Goal: Task Accomplishment & Management: Manage account settings

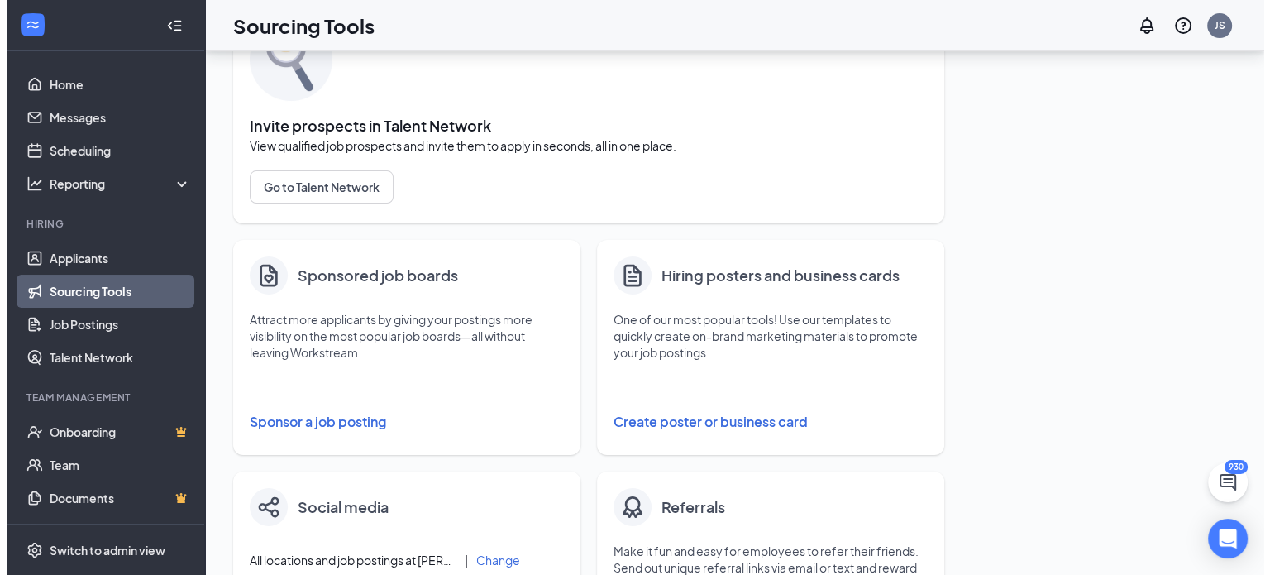
scroll to position [112, 0]
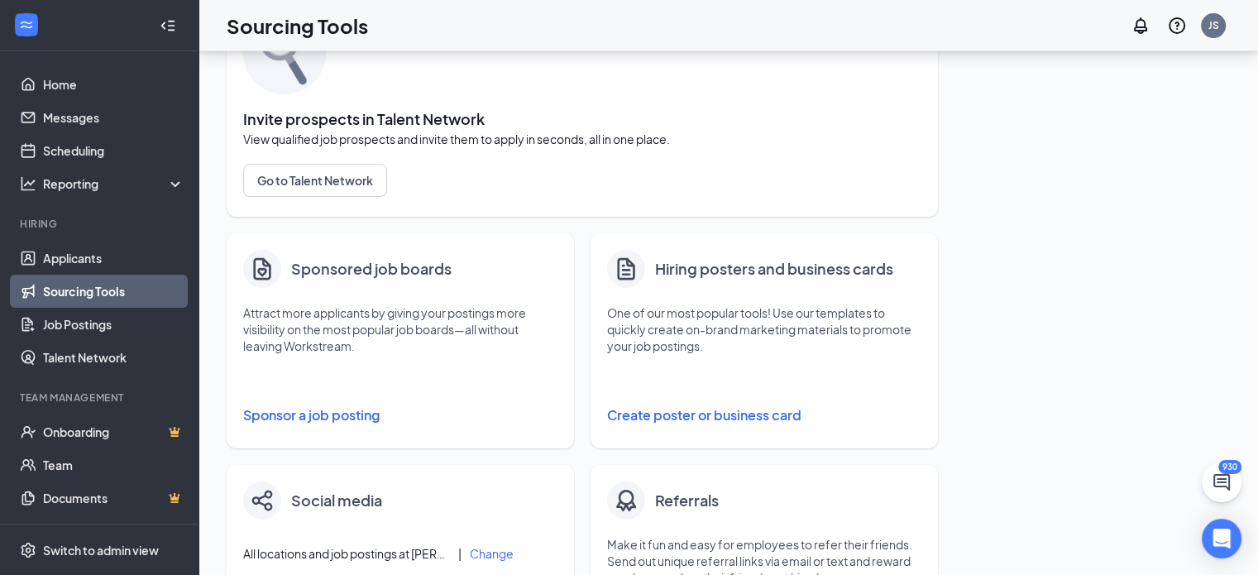
click at [314, 409] on button "Sponsor a job posting" at bounding box center [400, 415] width 314 height 33
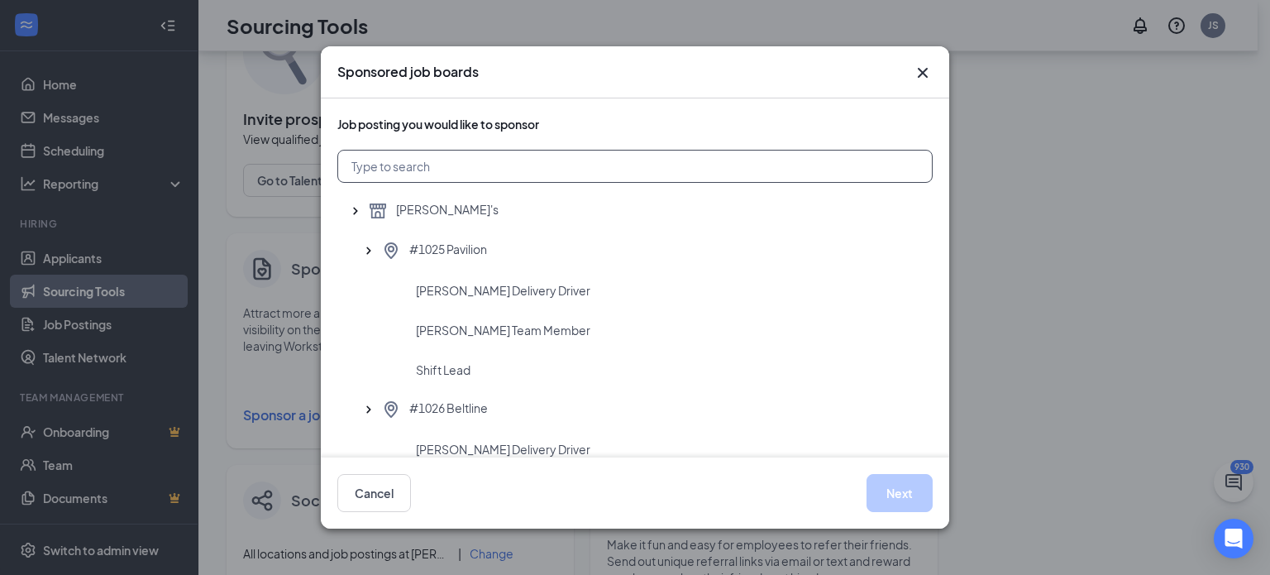
click at [456, 174] on input "text" at bounding box center [634, 166] width 595 height 33
type input "1144"
click at [446, 277] on div "Assistant Manager" at bounding box center [634, 290] width 595 height 40
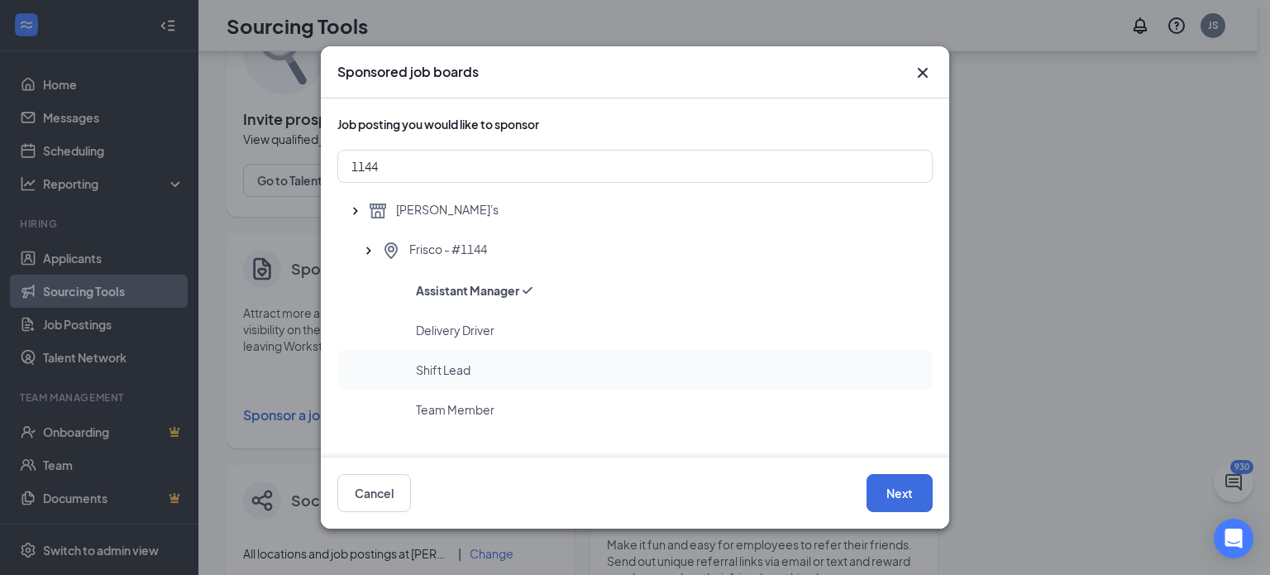
click at [626, 354] on div "Shift Lead" at bounding box center [634, 370] width 595 height 40
click at [893, 480] on button "Next" at bounding box center [900, 493] width 66 height 38
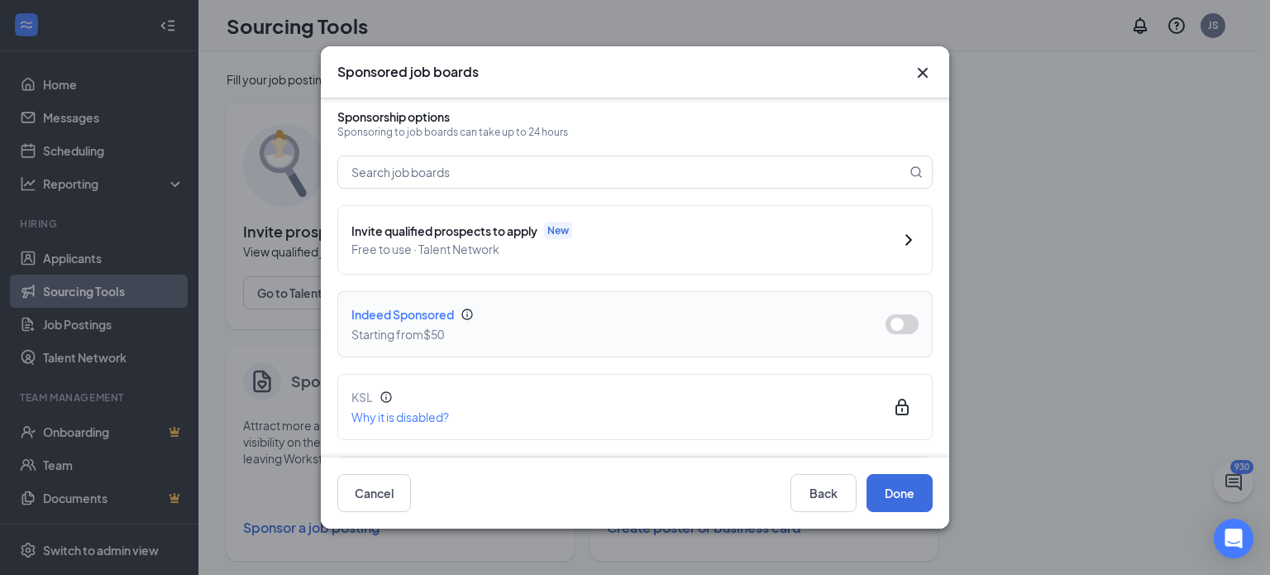
scroll to position [98, 0]
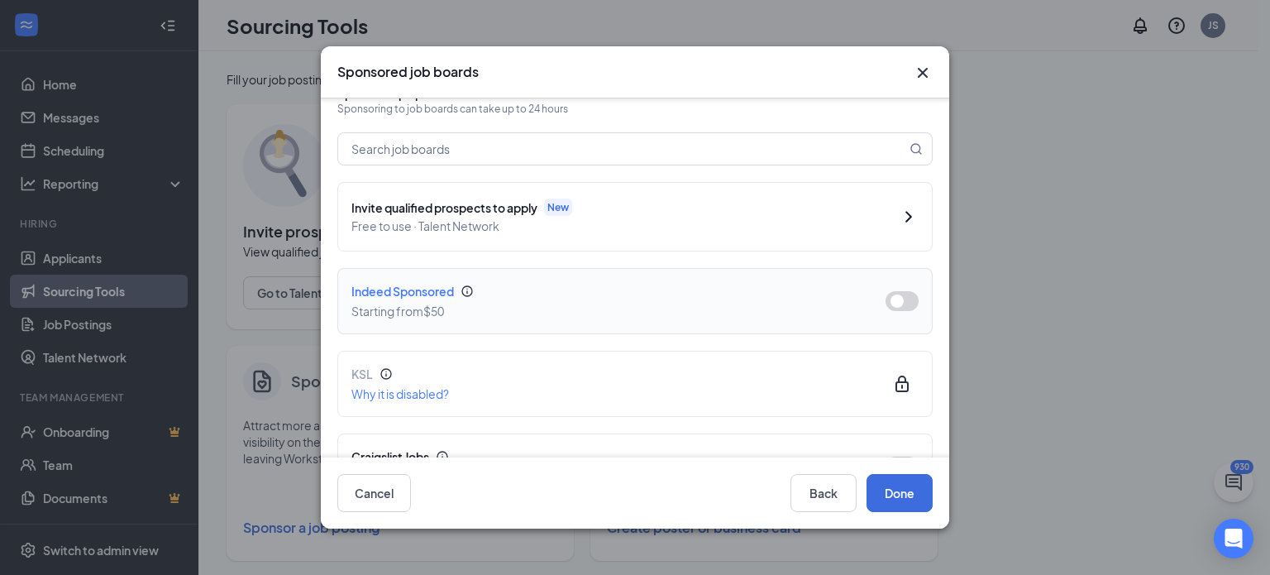
click at [886, 304] on button "button" at bounding box center [902, 301] width 33 height 20
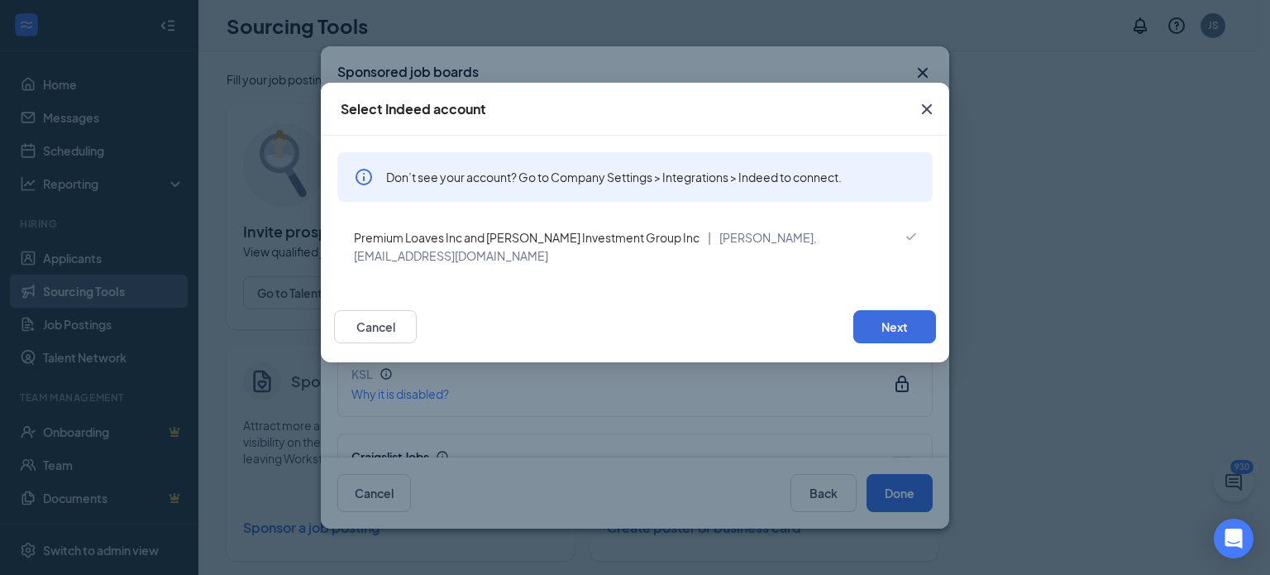
click at [681, 247] on div "Premium Loaves Inc and [PERSON_NAME] Investment Group Inc | [PERSON_NAME], [EMA…" at bounding box center [628, 246] width 549 height 36
click at [860, 319] on button "Next" at bounding box center [894, 326] width 83 height 33
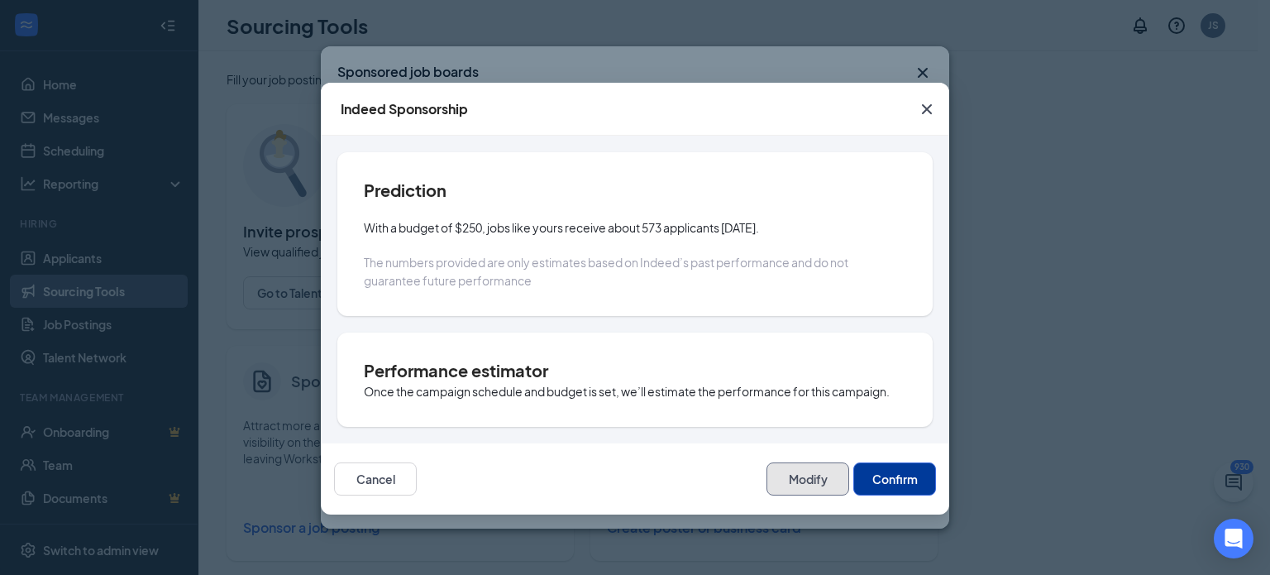
click at [802, 471] on button "Modify" at bounding box center [808, 478] width 83 height 33
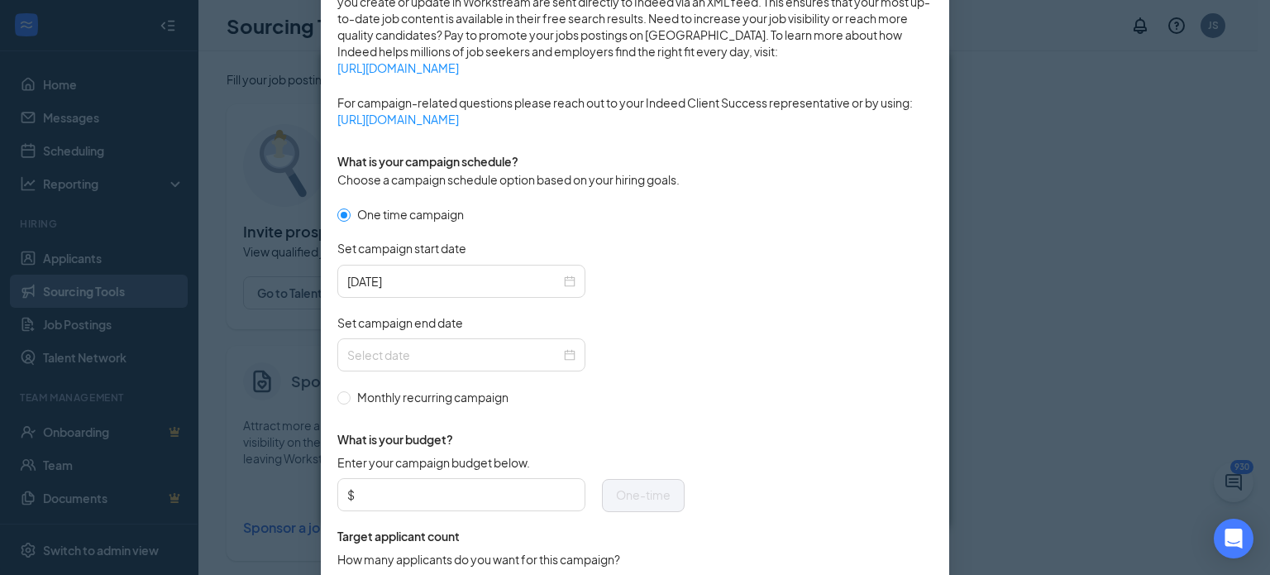
scroll to position [361, 0]
click at [557, 344] on div at bounding box center [461, 353] width 228 height 18
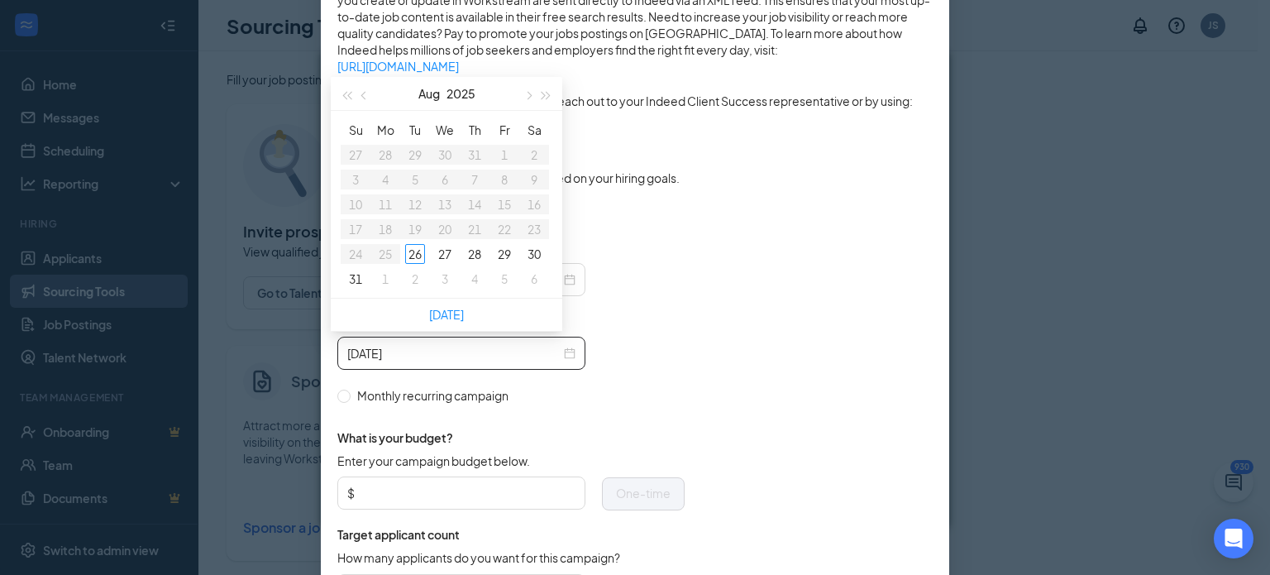
type input "[DATE]"
click at [531, 98] on button "button" at bounding box center [528, 93] width 18 height 33
type input "[DATE]"
click at [443, 207] on div "17" at bounding box center [445, 204] width 20 height 20
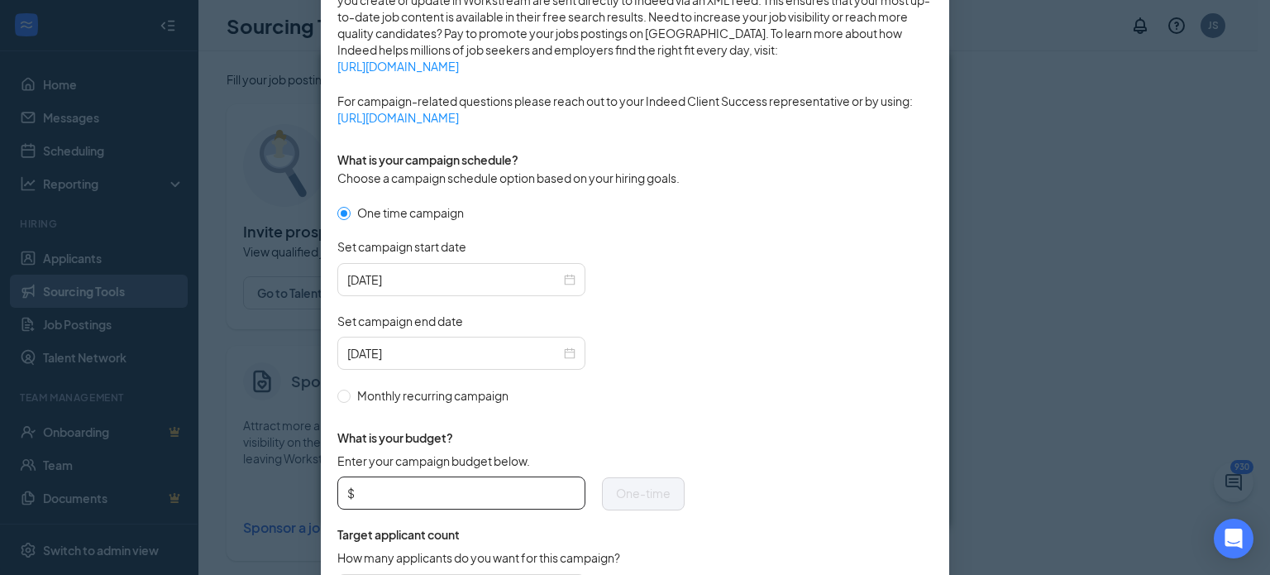
click at [447, 480] on input "Enter your campaign budget below." at bounding box center [466, 492] width 217 height 25
type input "150"
click at [619, 436] on span "What is your budget?" at bounding box center [510, 437] width 347 height 17
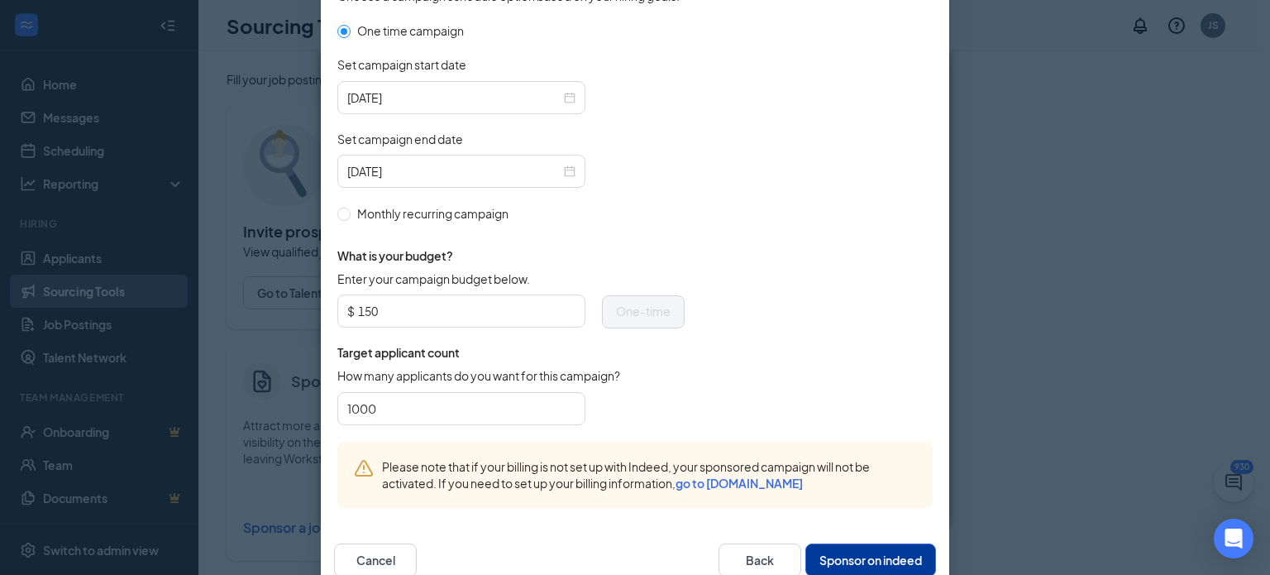
scroll to position [542, 0]
click at [811, 545] on button "Sponsor on indeed" at bounding box center [870, 559] width 131 height 33
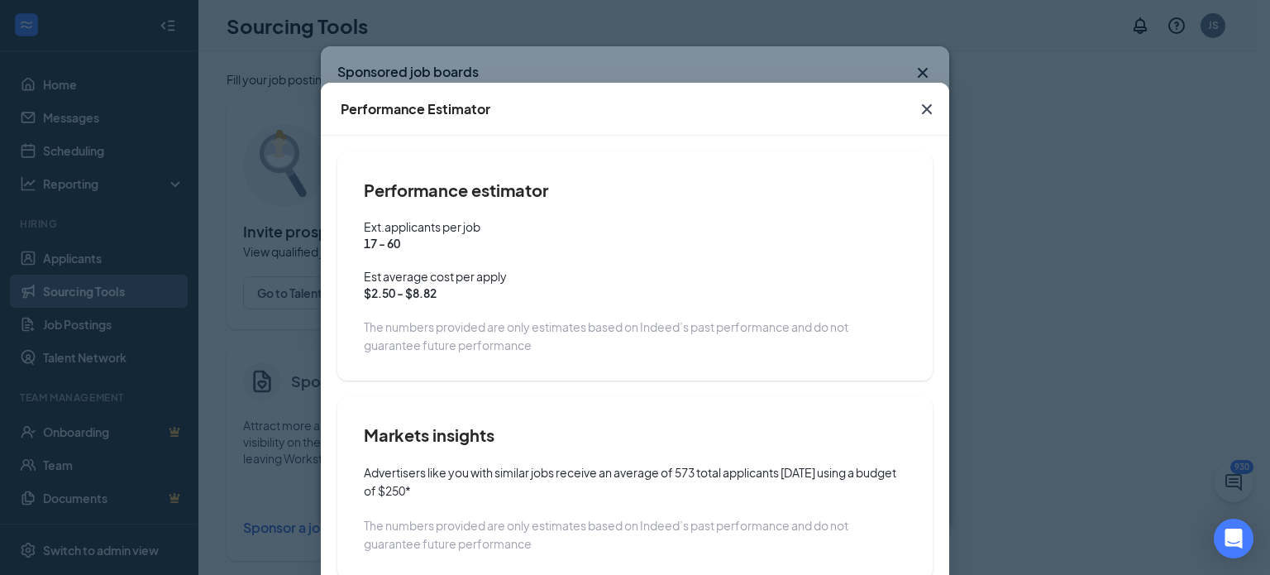
scroll to position [112, 0]
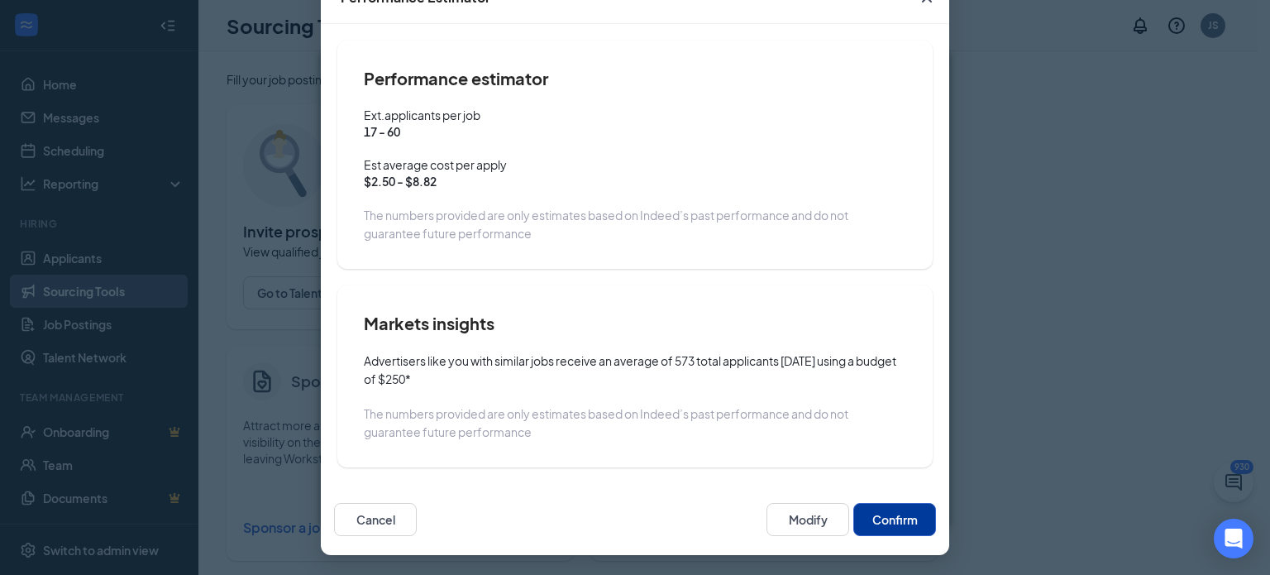
click at [896, 521] on button "Confirm" at bounding box center [894, 519] width 83 height 33
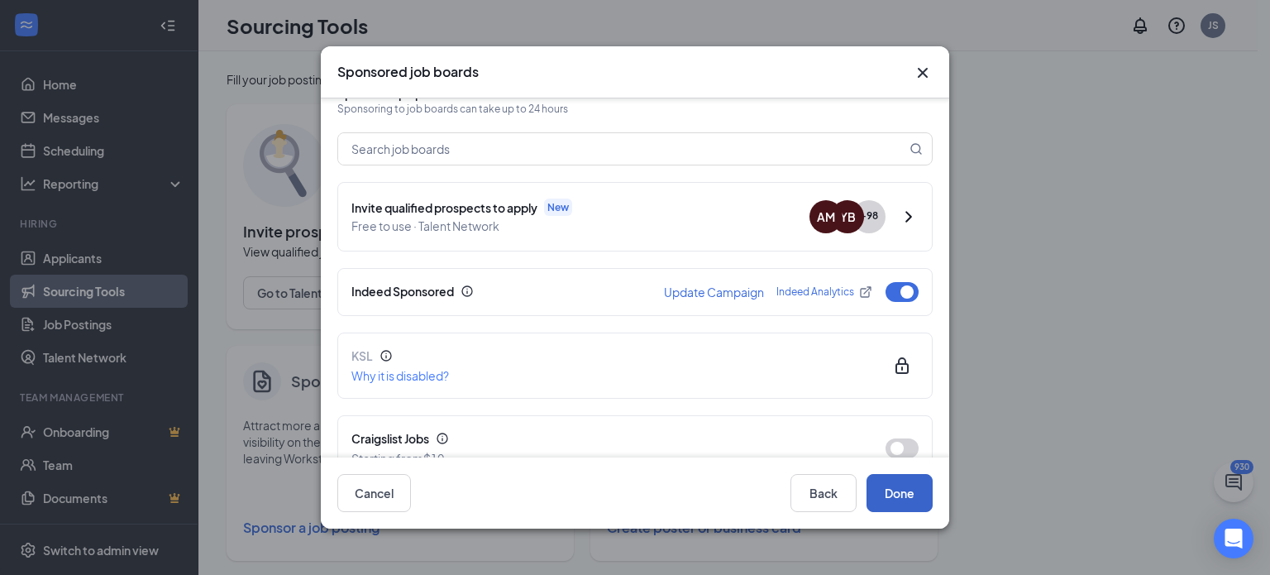
click at [892, 490] on button "Done" at bounding box center [900, 493] width 66 height 38
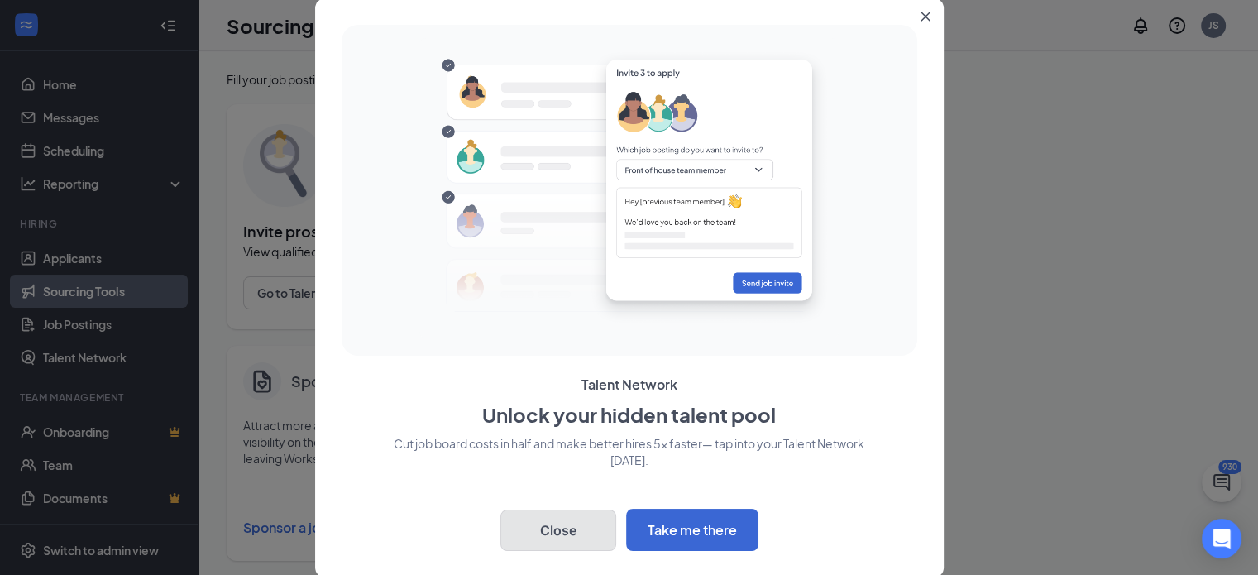
click at [576, 535] on button "Close" at bounding box center [558, 529] width 116 height 41
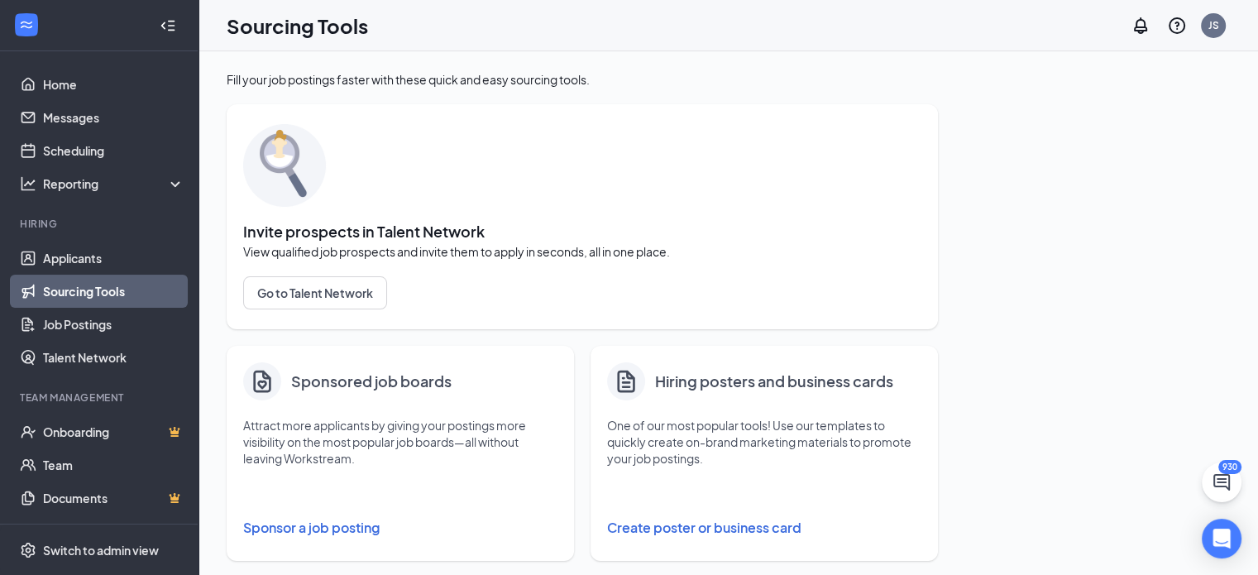
click at [299, 520] on button "Sponsor a job posting" at bounding box center [400, 527] width 314 height 33
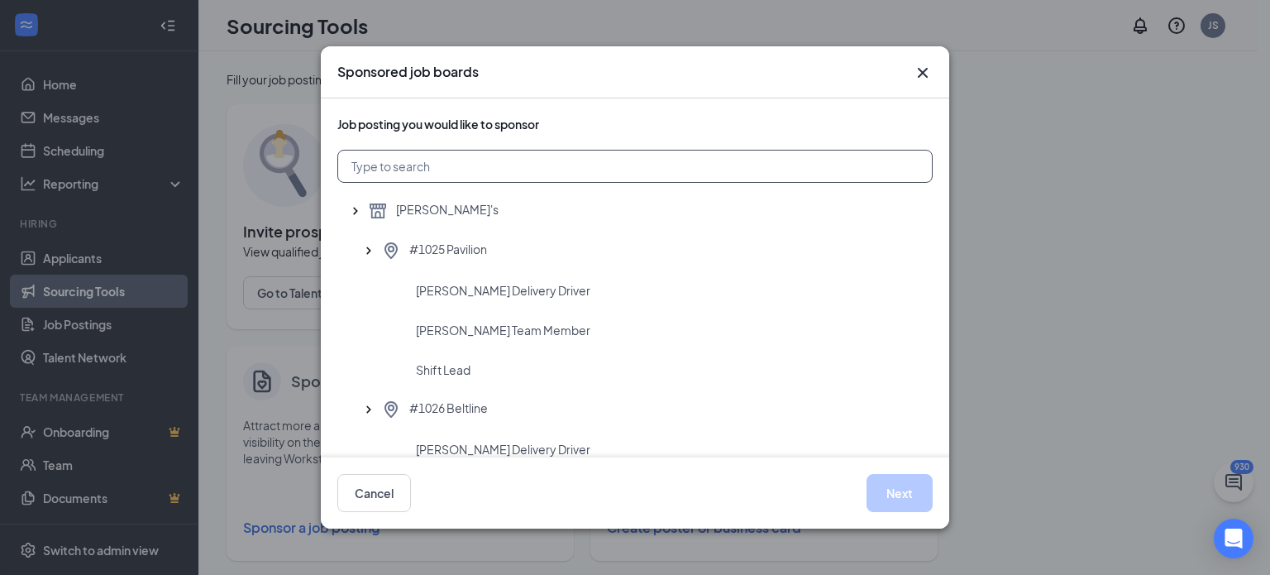
click at [398, 170] on input "text" at bounding box center [634, 166] width 595 height 33
type input "1144"
click at [437, 403] on span "Team Member" at bounding box center [455, 409] width 79 height 17
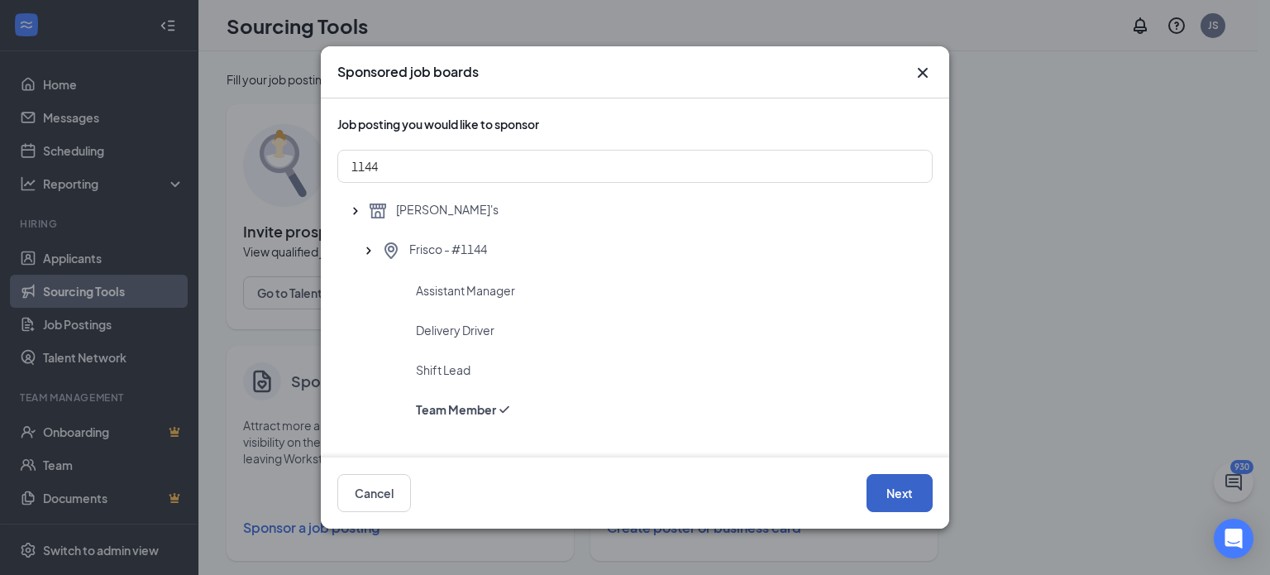
click at [876, 484] on button "Next" at bounding box center [900, 493] width 66 height 38
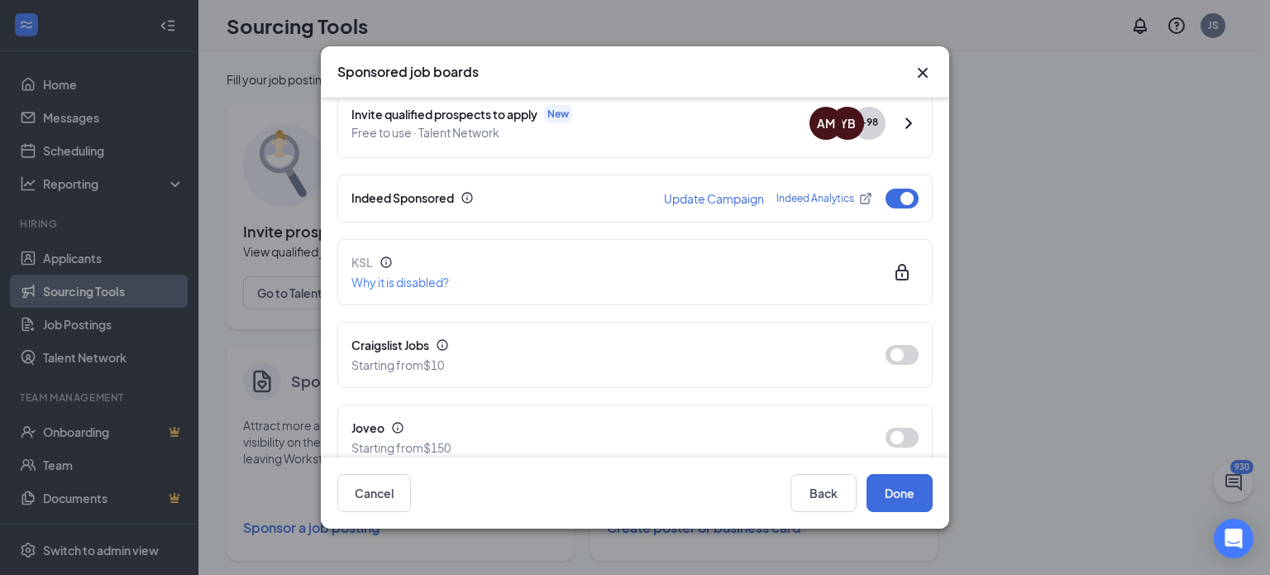
scroll to position [192, 0]
click at [703, 199] on button "Update Campaign" at bounding box center [714, 198] width 100 height 12
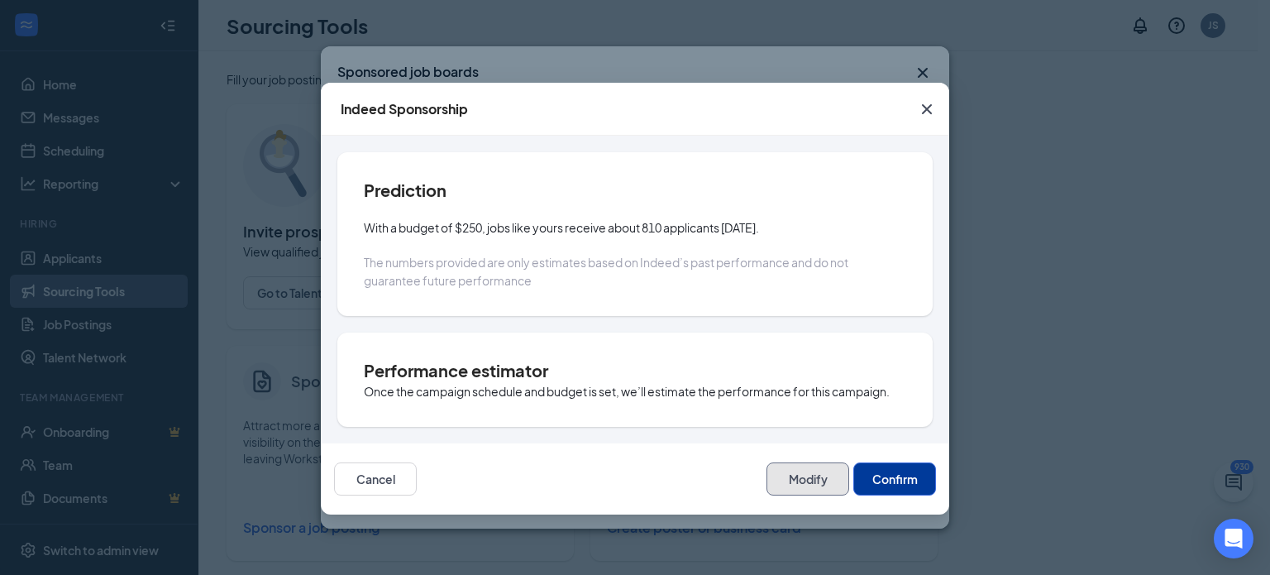
click at [794, 474] on button "Modify" at bounding box center [808, 478] width 83 height 33
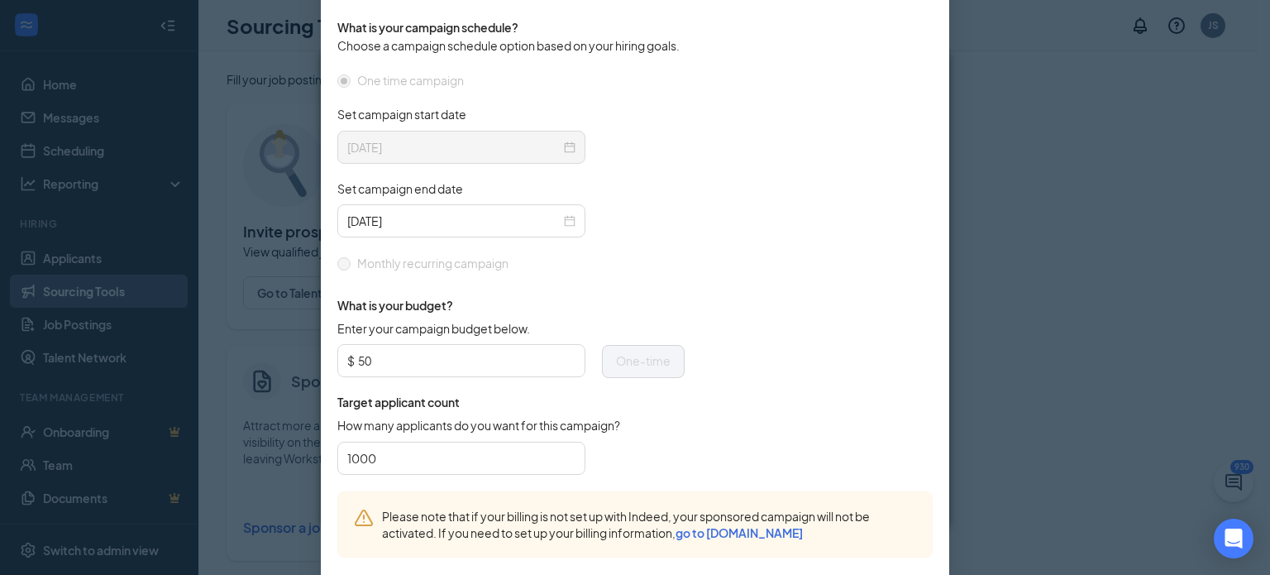
scroll to position [493, 0]
click at [521, 349] on input "50" at bounding box center [466, 360] width 217 height 25
type input "150"
click at [700, 285] on form "One time campaign Set campaign start date [DATE] Set campaign end date [DATE] M…" at bounding box center [634, 281] width 595 height 420
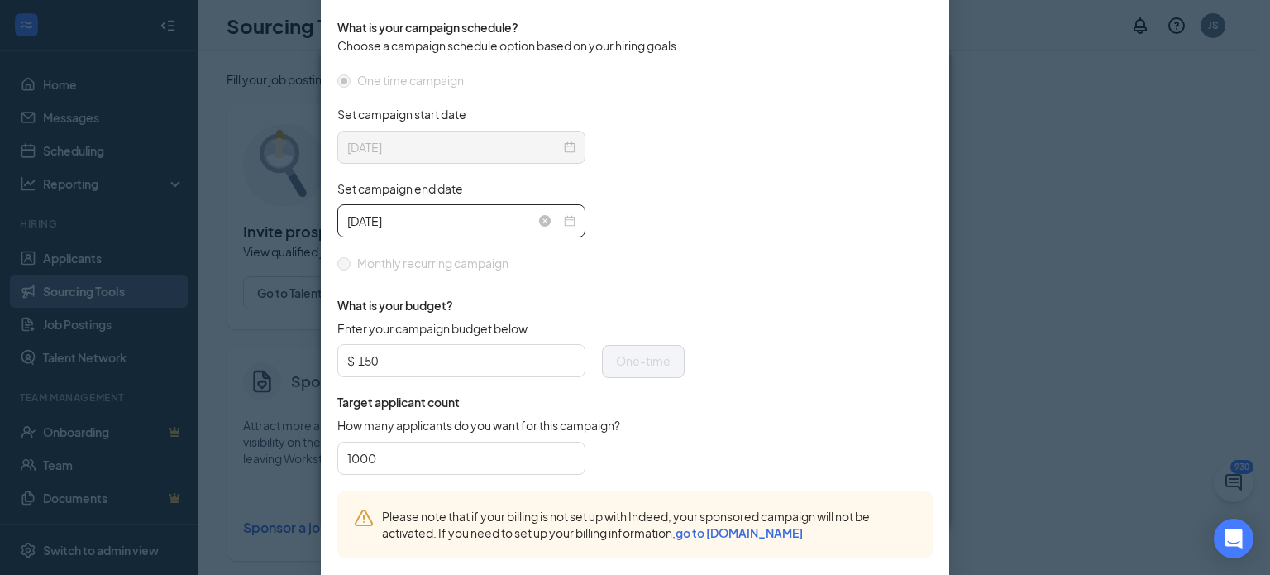
click at [565, 212] on div "[DATE]" at bounding box center [461, 221] width 228 height 18
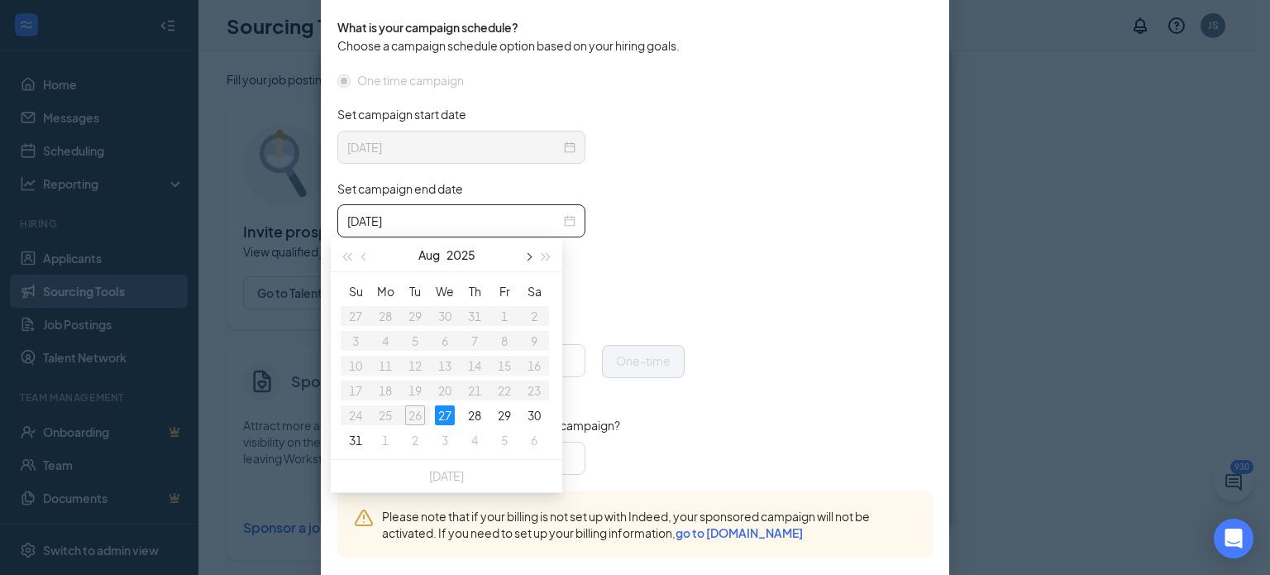
click at [533, 259] on button "button" at bounding box center [528, 254] width 18 height 33
type input "[DATE]"
click at [440, 356] on div "17" at bounding box center [445, 366] width 20 height 20
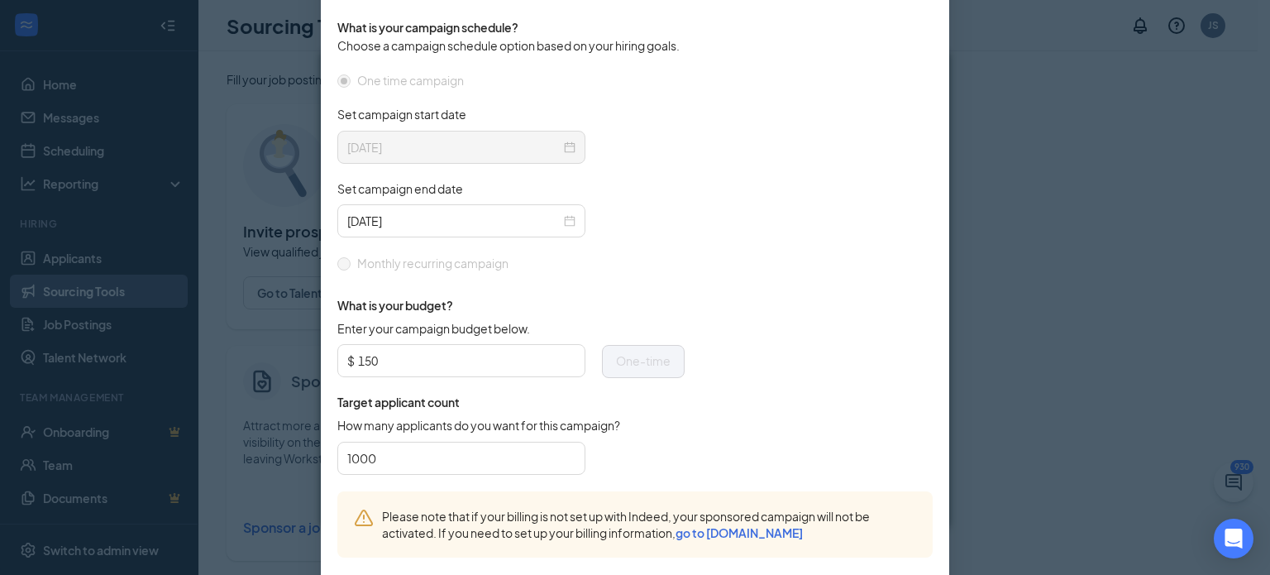
click at [662, 420] on div "How many applicants do you want for this campaign?" at bounding box center [510, 429] width 347 height 24
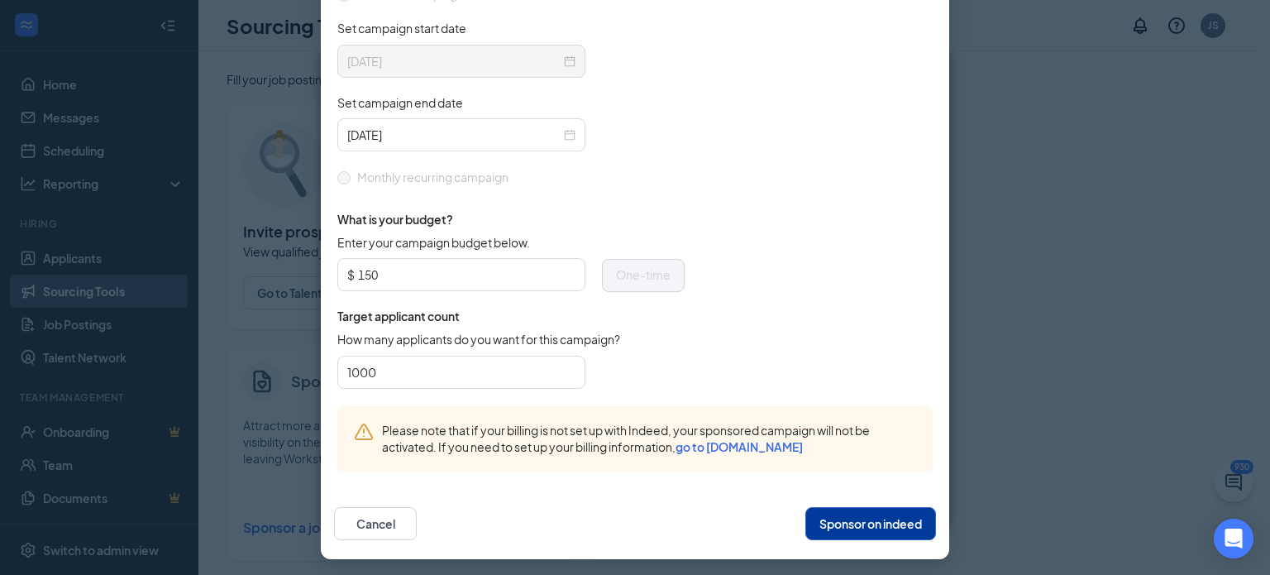
click at [835, 524] on button "Sponsor on indeed" at bounding box center [870, 523] width 131 height 33
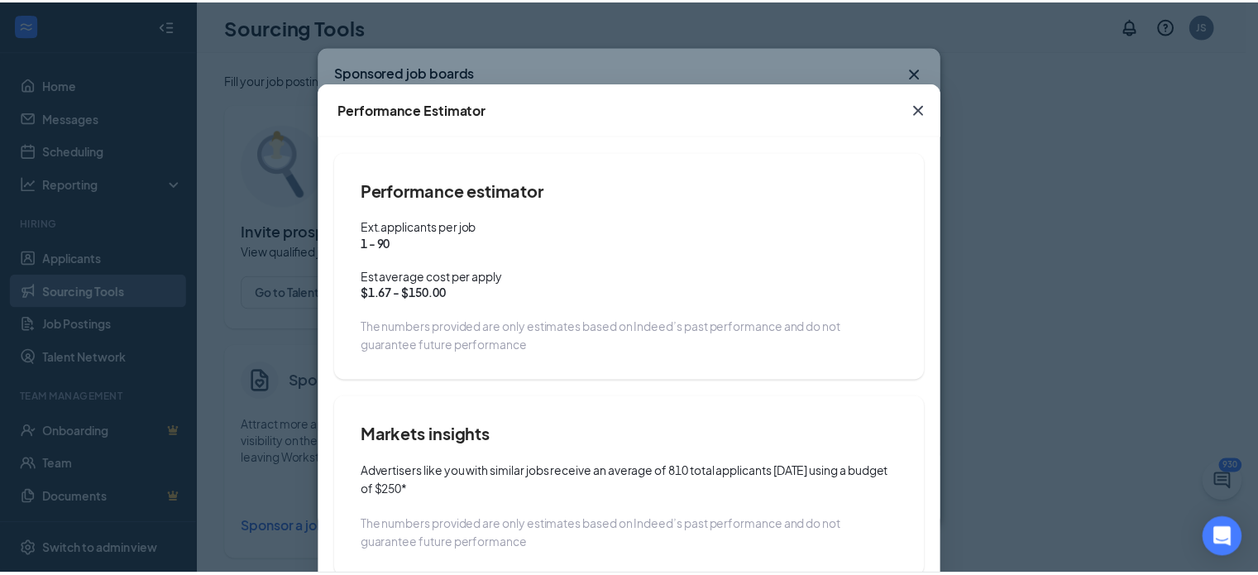
scroll to position [112, 0]
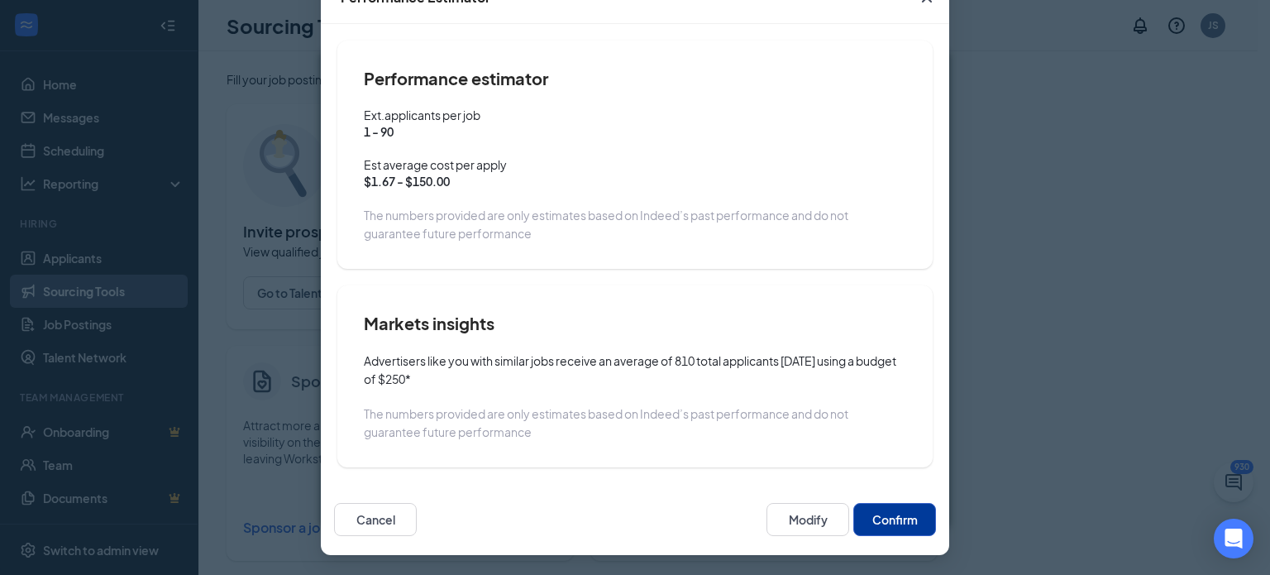
click at [867, 525] on button "Confirm" at bounding box center [894, 519] width 83 height 33
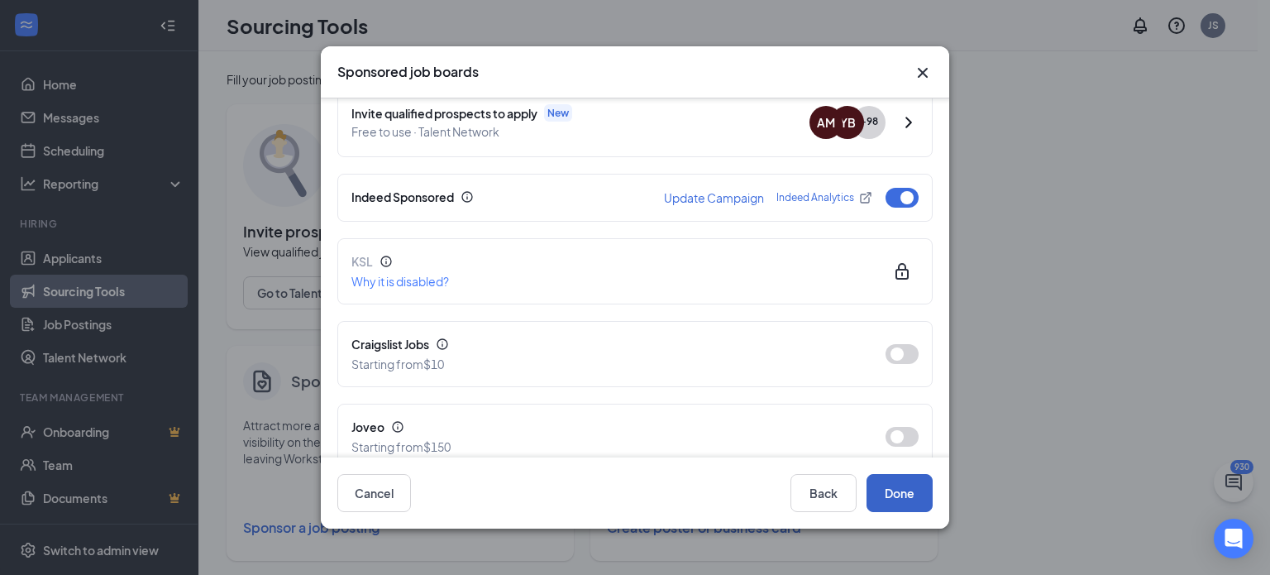
click at [882, 500] on button "Done" at bounding box center [900, 493] width 66 height 38
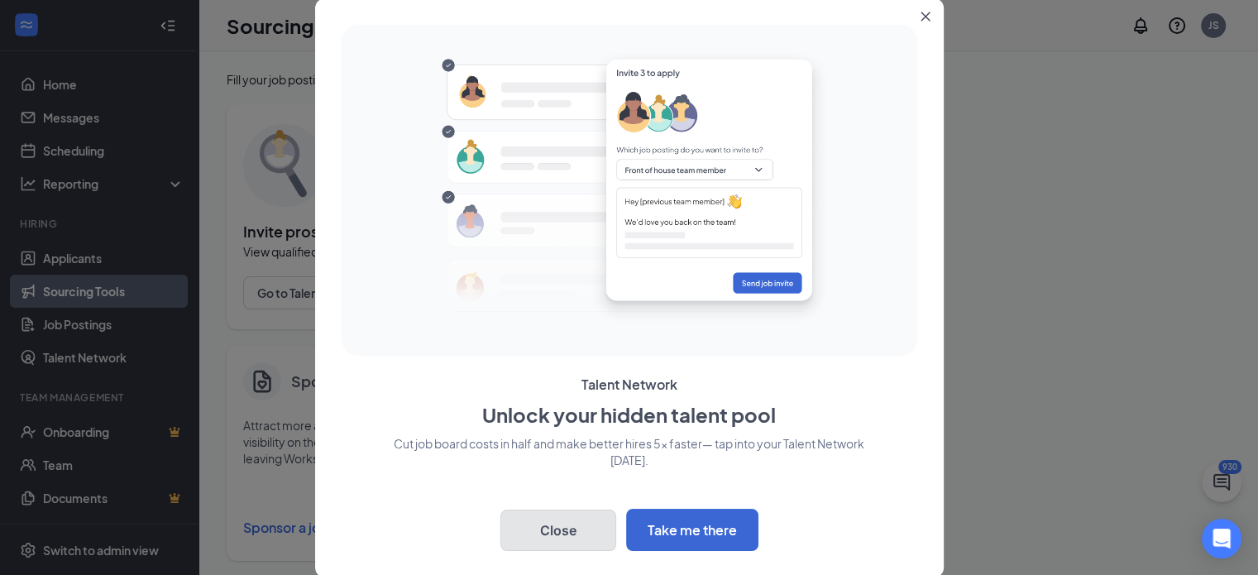
click at [600, 531] on button "Close" at bounding box center [558, 529] width 116 height 41
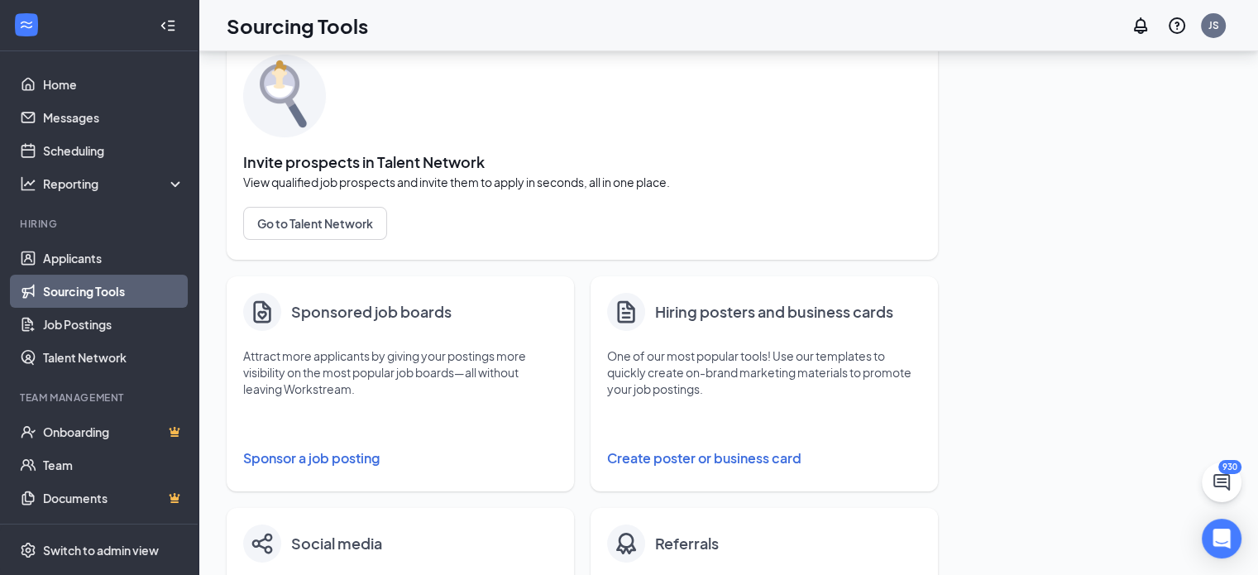
scroll to position [68, 0]
click at [81, 313] on link "Job Postings" at bounding box center [113, 324] width 141 height 33
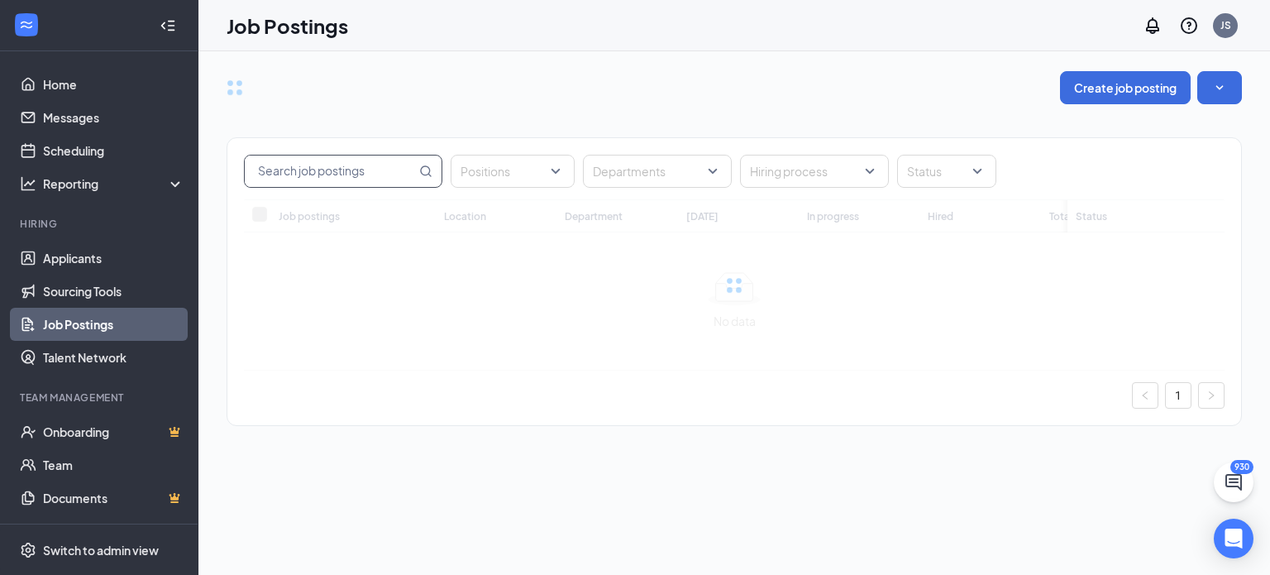
click at [311, 179] on input "text" at bounding box center [330, 170] width 171 height 31
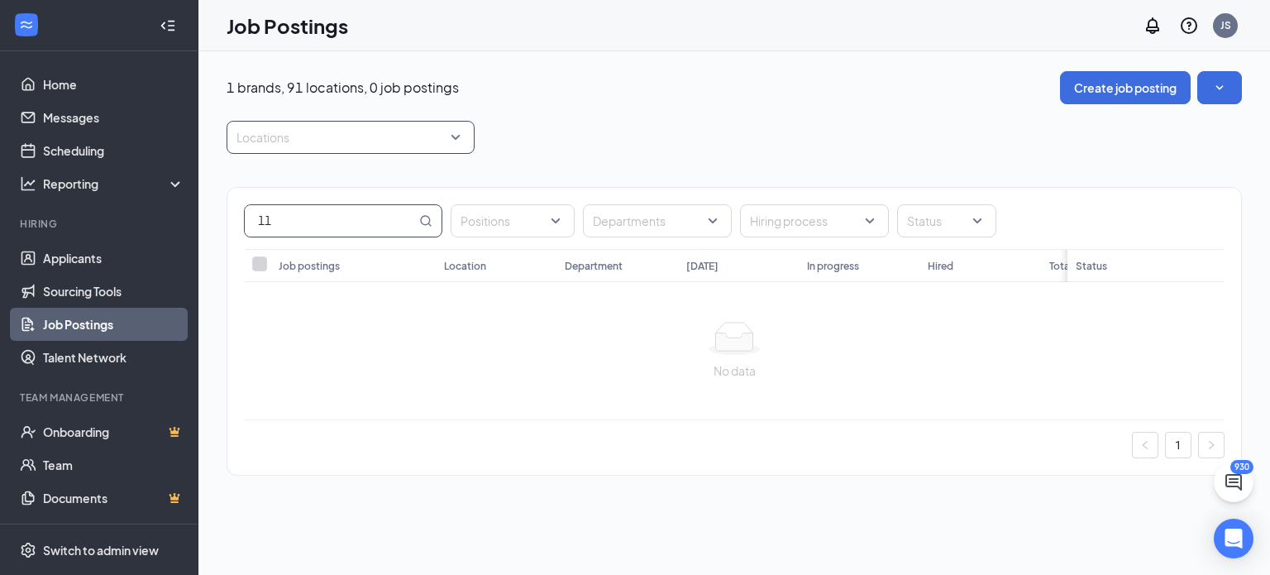
type input "1"
click at [351, 151] on div "Locations" at bounding box center [351, 137] width 248 height 33
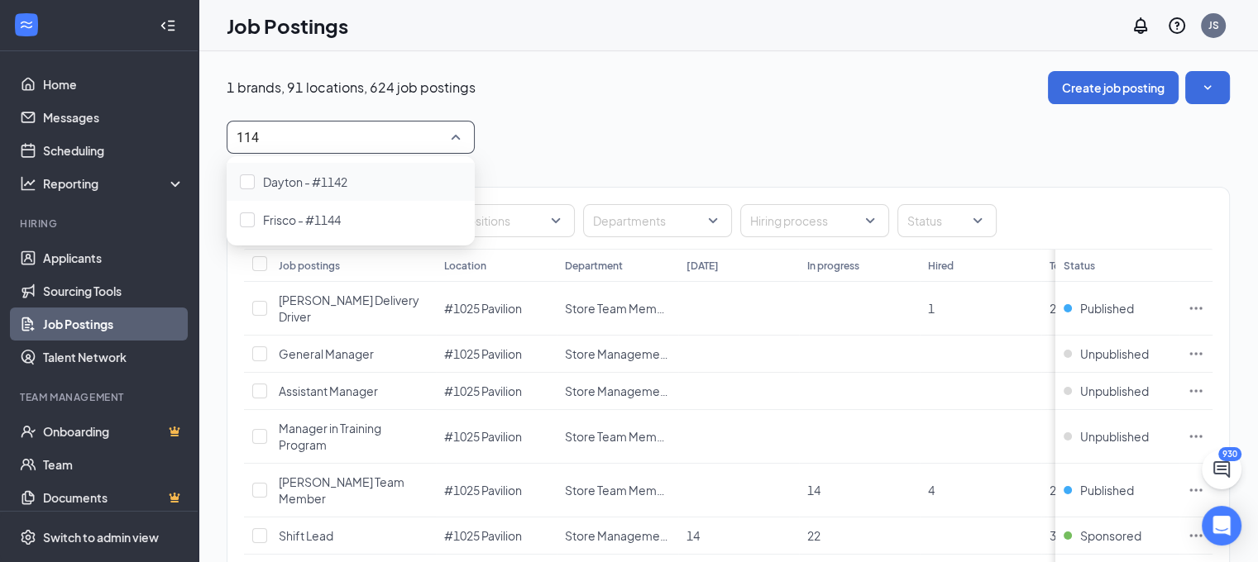
type input "1144"
click at [323, 198] on div "Frisco - #1144" at bounding box center [351, 182] width 248 height 38
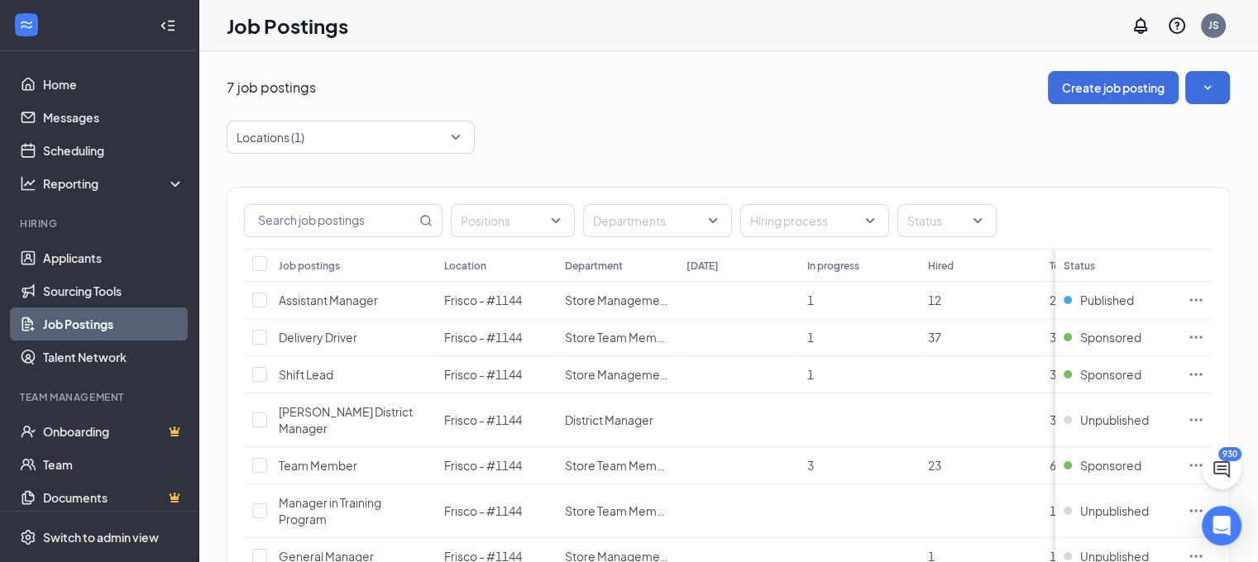
click at [545, 150] on div "Locations (1)" at bounding box center [728, 137] width 1003 height 33
click at [353, 300] on span "Assistant Manager" at bounding box center [328, 300] width 99 height 15
click at [339, 457] on div "Team Member" at bounding box center [318, 465] width 79 height 17
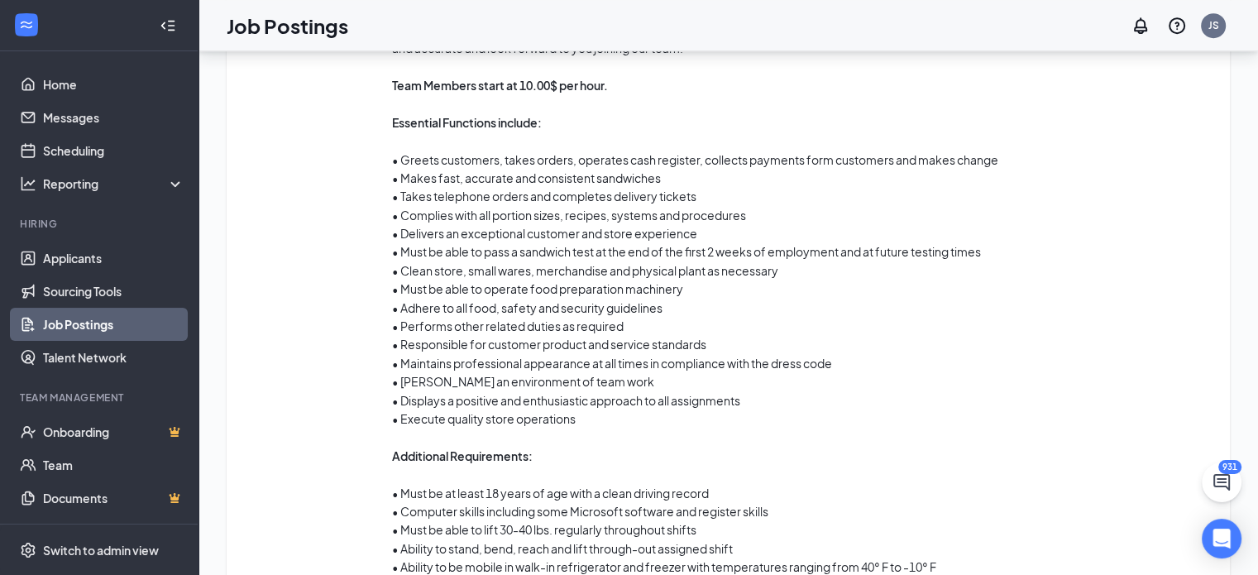
scroll to position [958, 0]
click at [549, 91] on strong "Team Members start at 10.00$ per hour." at bounding box center [500, 83] width 216 height 15
click at [561, 91] on strong "Team Members start at 10.00$ per hour." at bounding box center [500, 83] width 216 height 15
click at [559, 91] on strong "Team Members start at 10.00$ per hour." at bounding box center [500, 83] width 216 height 15
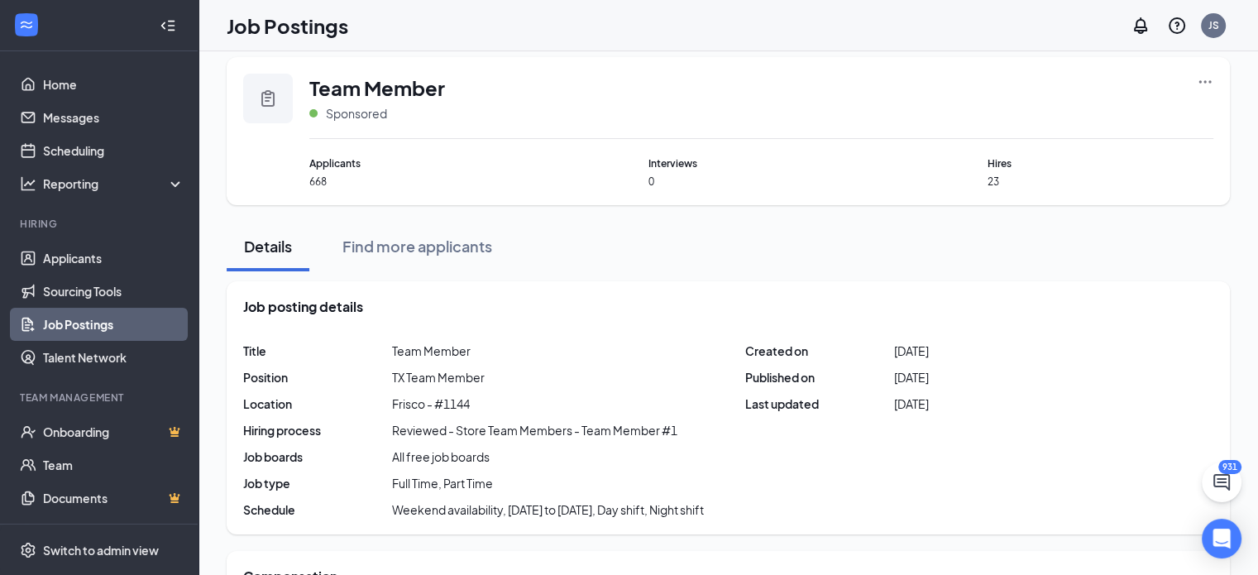
scroll to position [0, 0]
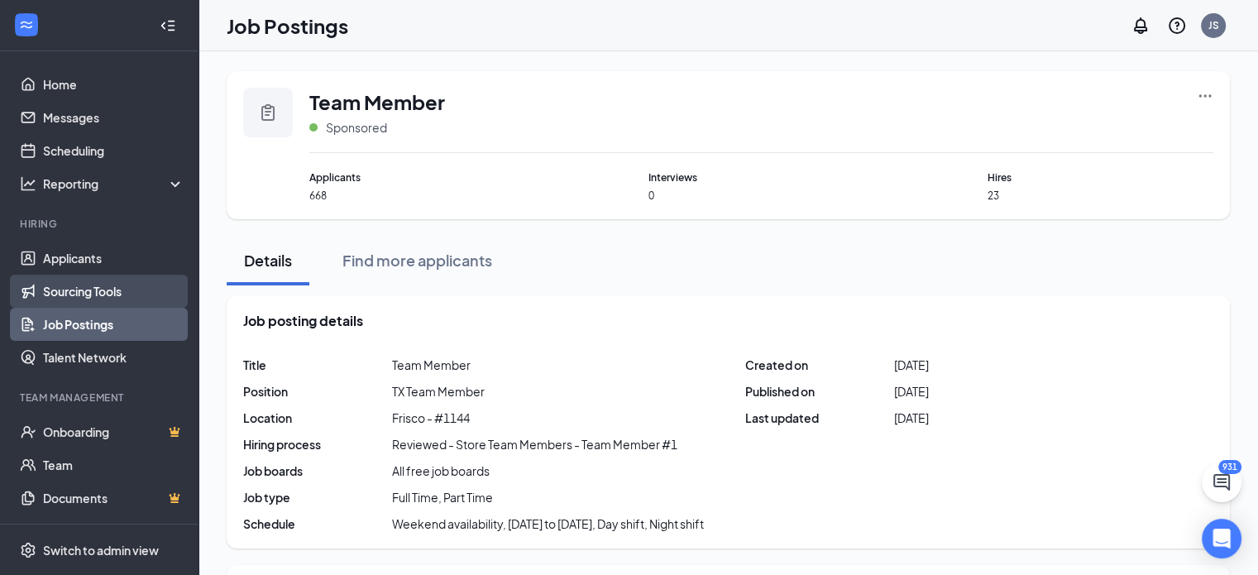
click at [98, 280] on link "Sourcing Tools" at bounding box center [113, 291] width 141 height 33
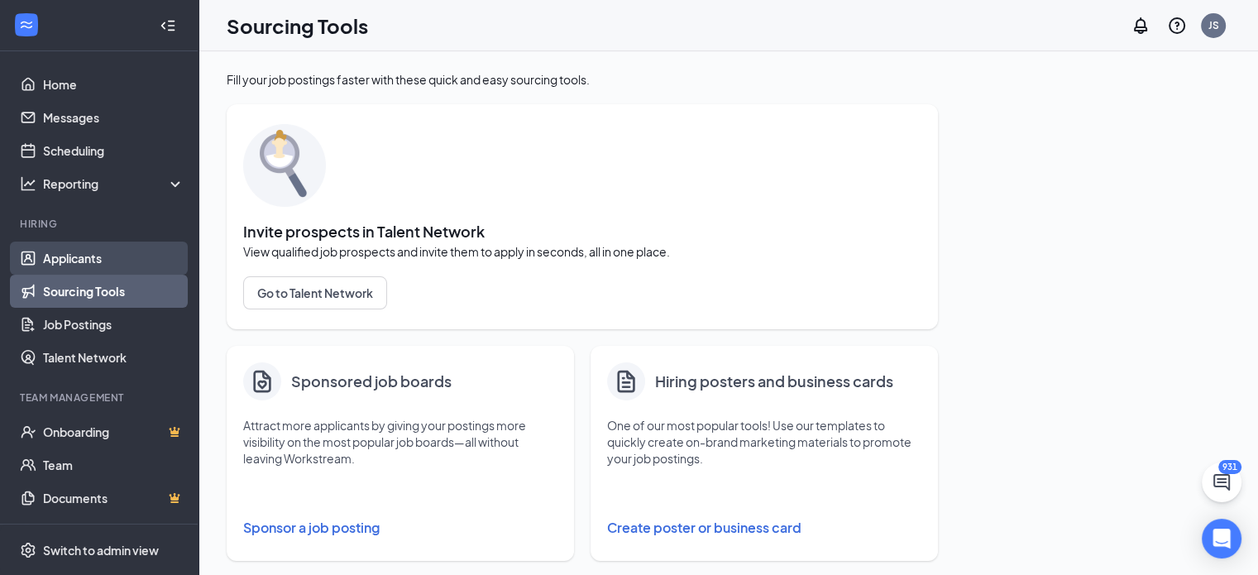
click at [93, 264] on link "Applicants" at bounding box center [113, 257] width 141 height 33
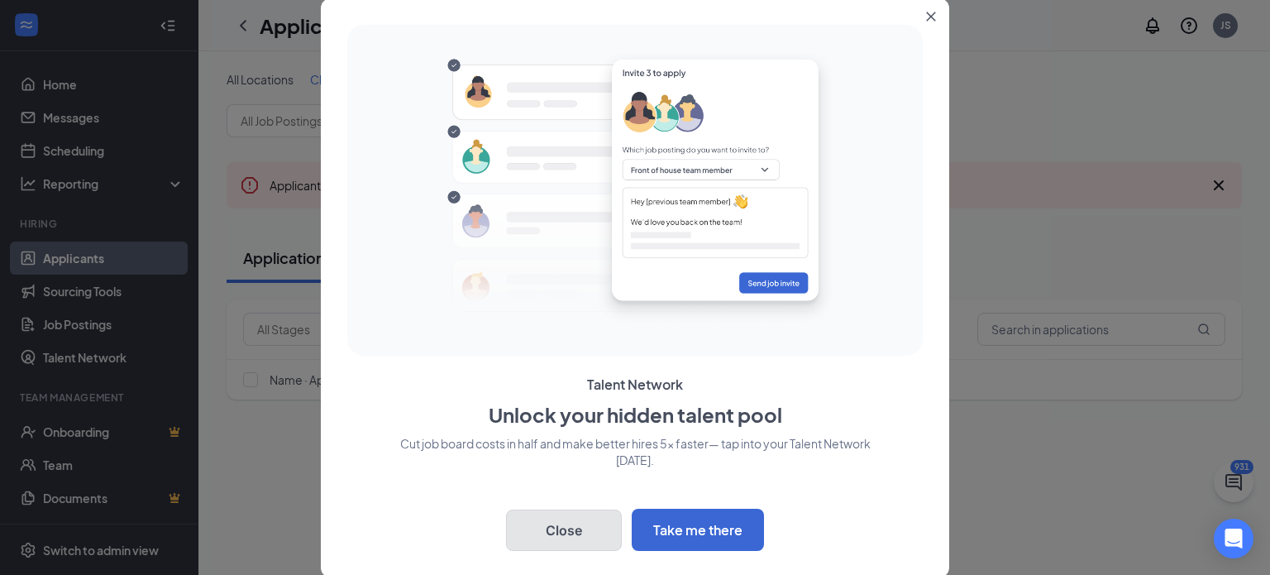
click at [549, 538] on button "Close" at bounding box center [564, 529] width 116 height 41
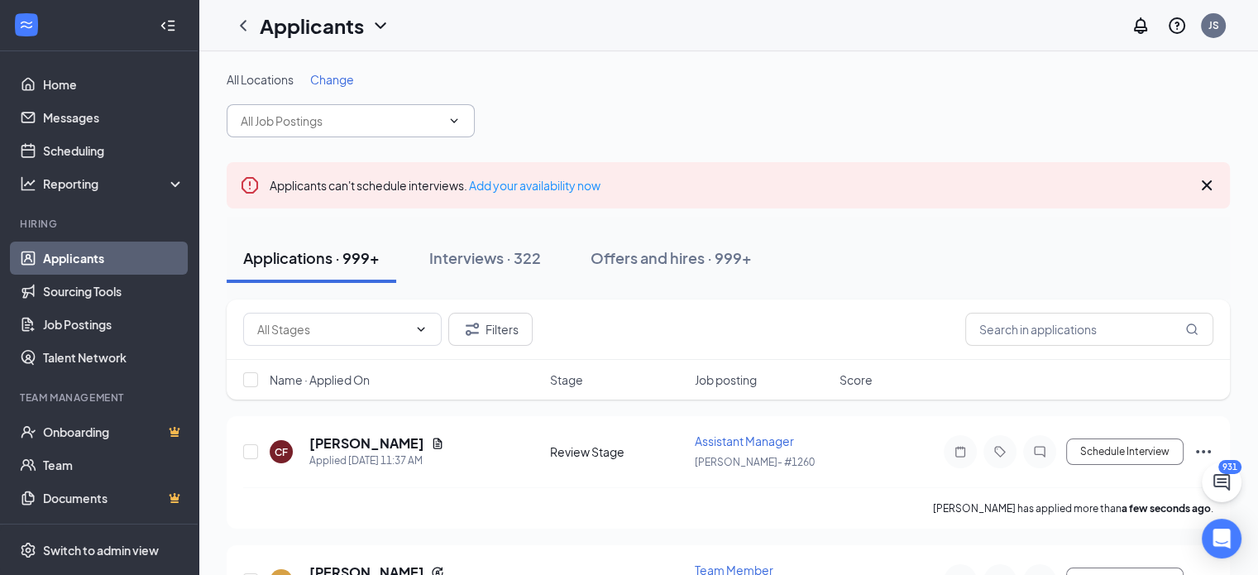
click at [431, 109] on span at bounding box center [351, 120] width 248 height 33
type input "1144"
click at [321, 73] on span "Change" at bounding box center [332, 79] width 44 height 15
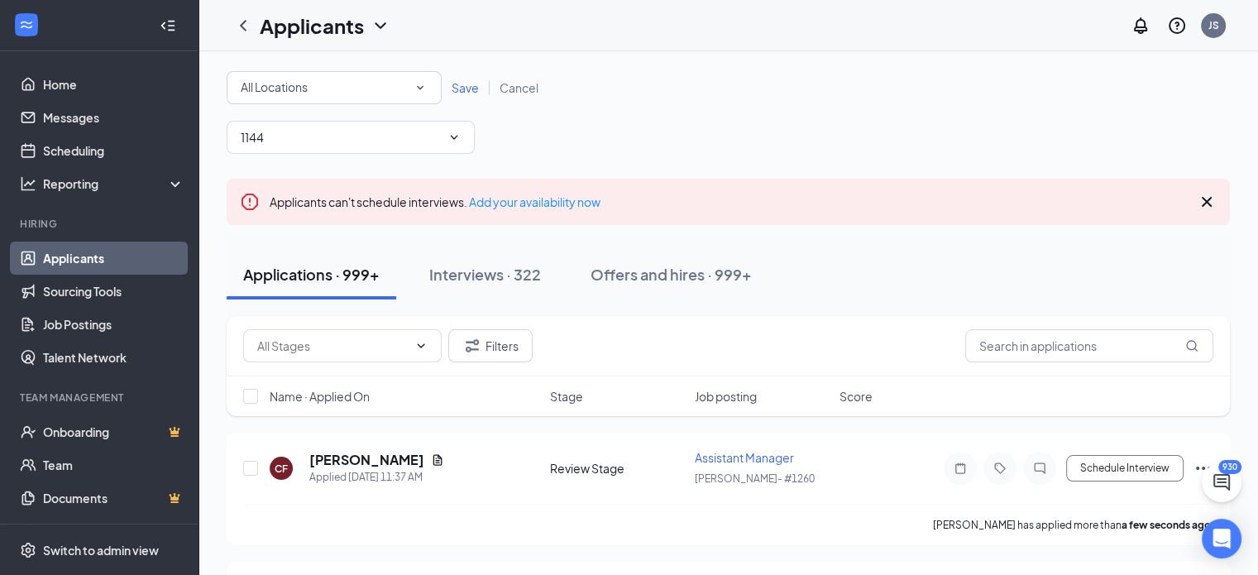
click at [367, 96] on div "All Locations" at bounding box center [334, 88] width 187 height 20
type input "1144"
click at [343, 129] on div "Frisco - #1144" at bounding box center [334, 134] width 189 height 20
click at [327, 137] on input "1144" at bounding box center [341, 137] width 200 height 18
type input "1"
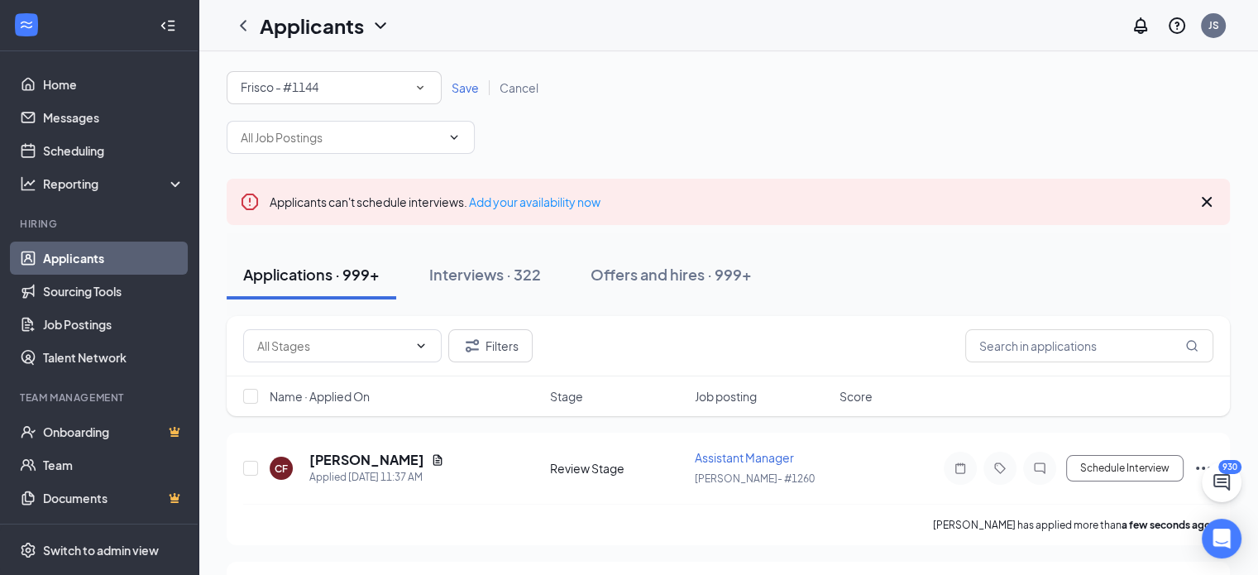
click at [534, 135] on div "All Locations [GEOGRAPHIC_DATA] - #1144 Save Cancel" at bounding box center [728, 112] width 1003 height 83
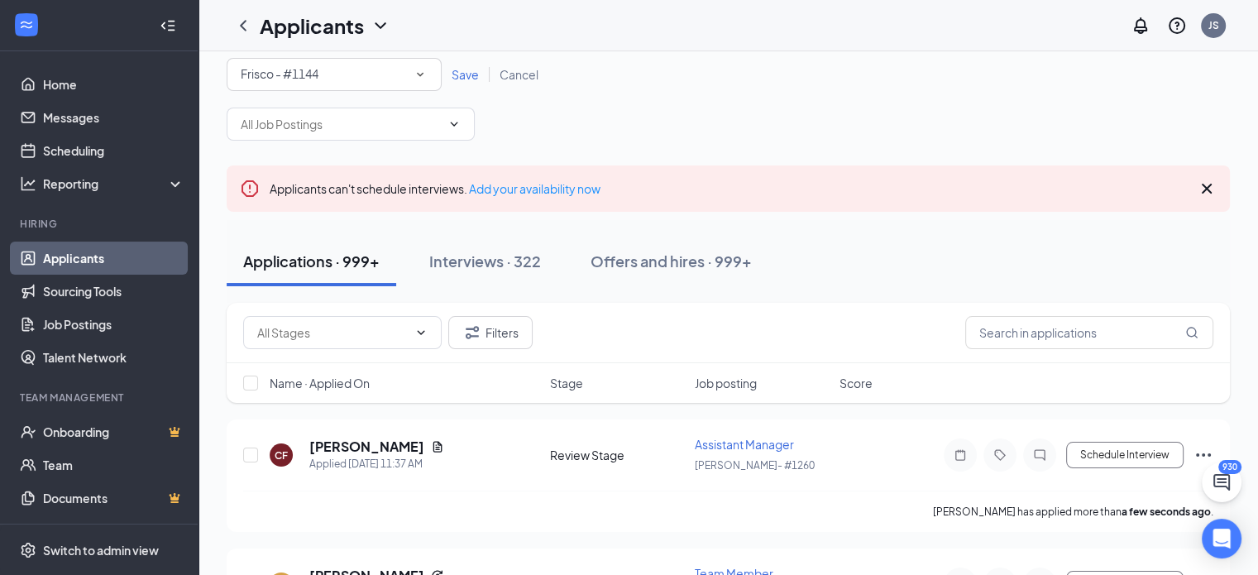
scroll to position [12, 0]
click at [455, 122] on icon "ChevronDown" at bounding box center [453, 124] width 13 height 13
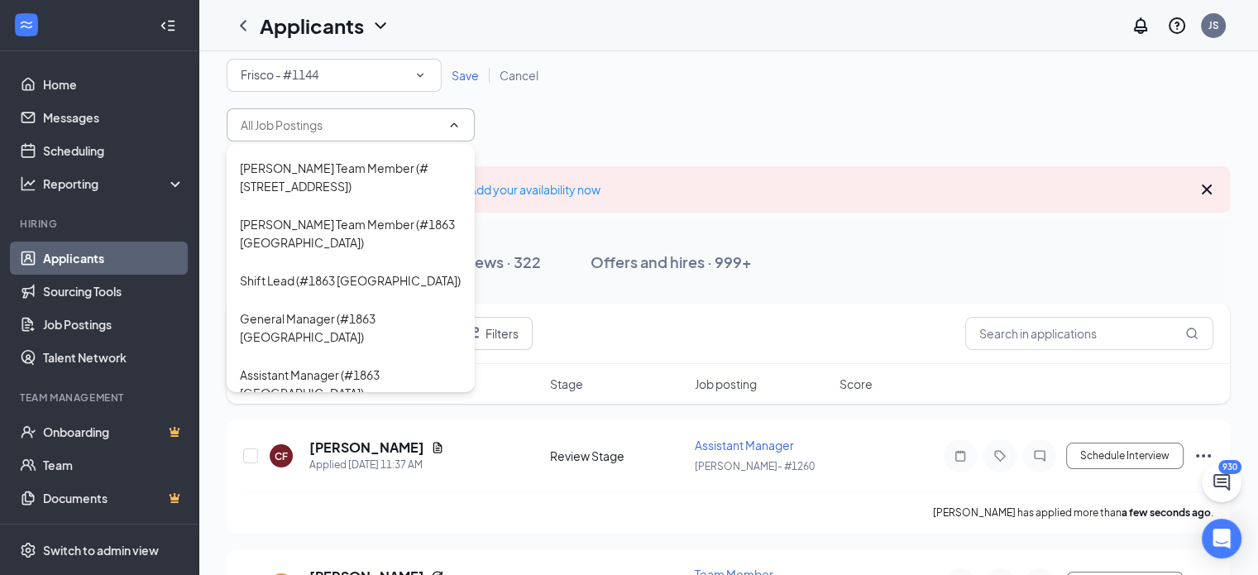
scroll to position [833, 0]
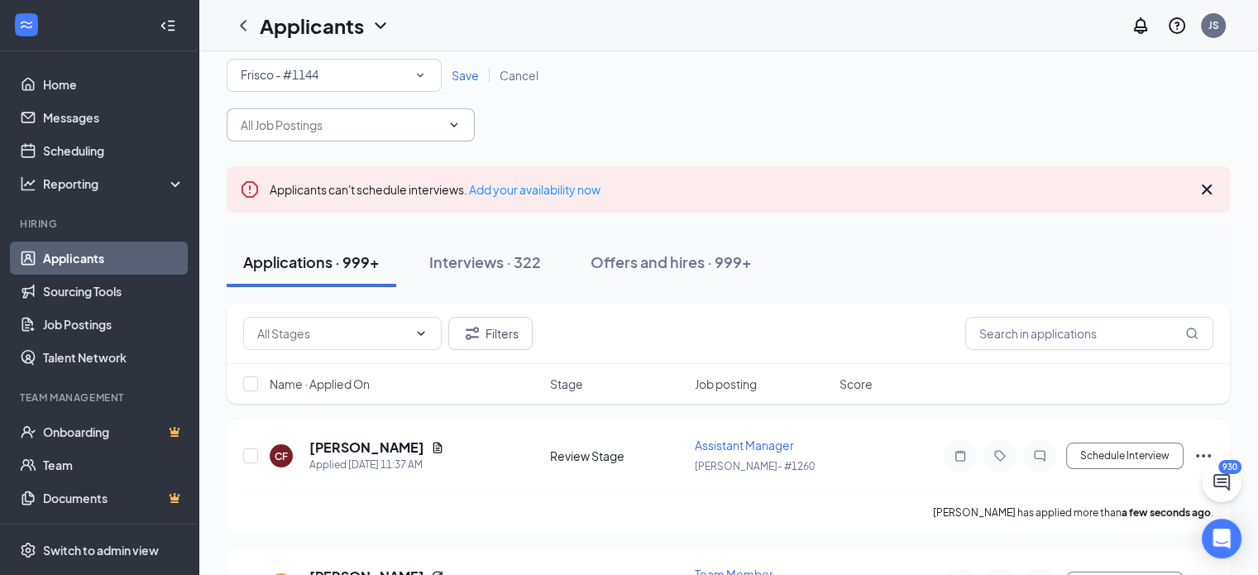
click at [453, 73] on span "Save" at bounding box center [465, 75] width 27 height 15
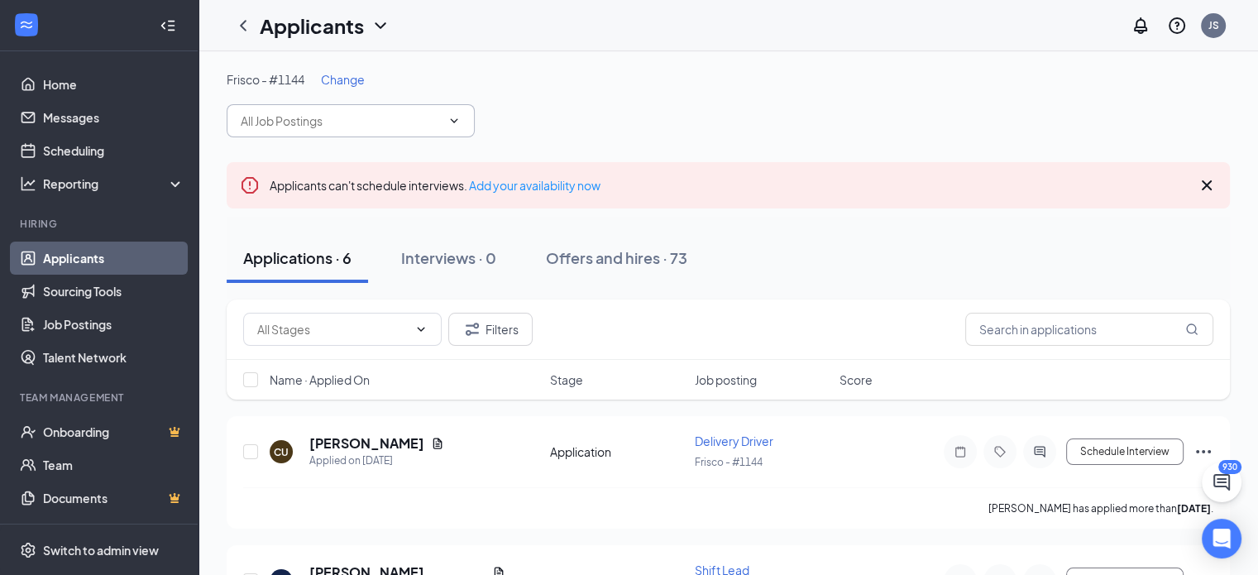
click at [469, 119] on span at bounding box center [351, 120] width 248 height 33
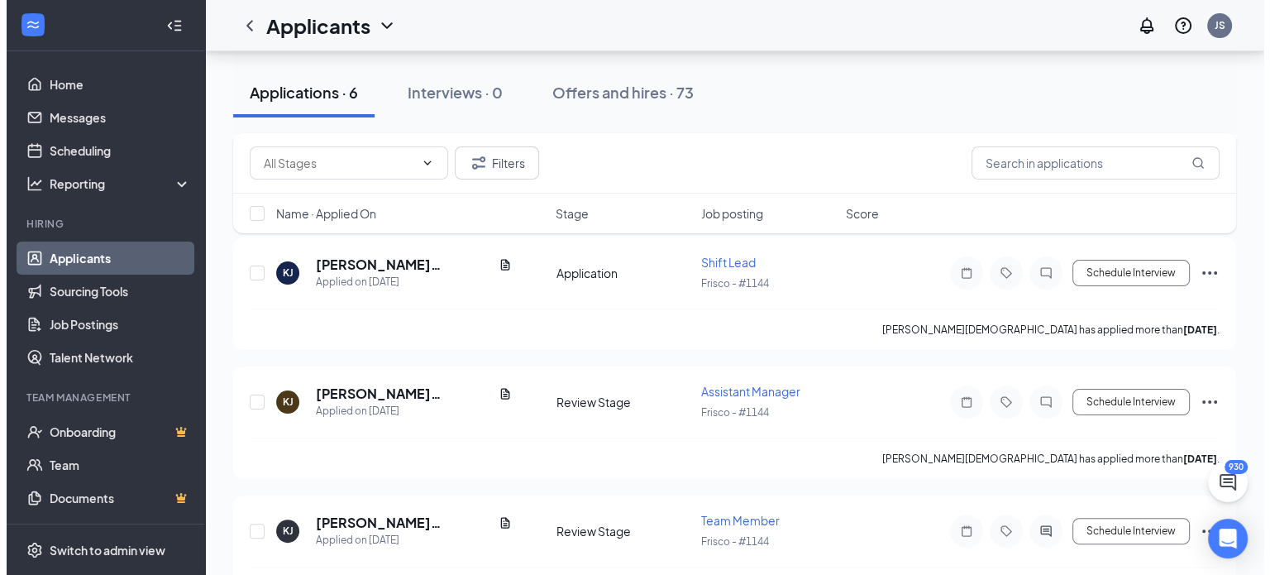
scroll to position [218, 0]
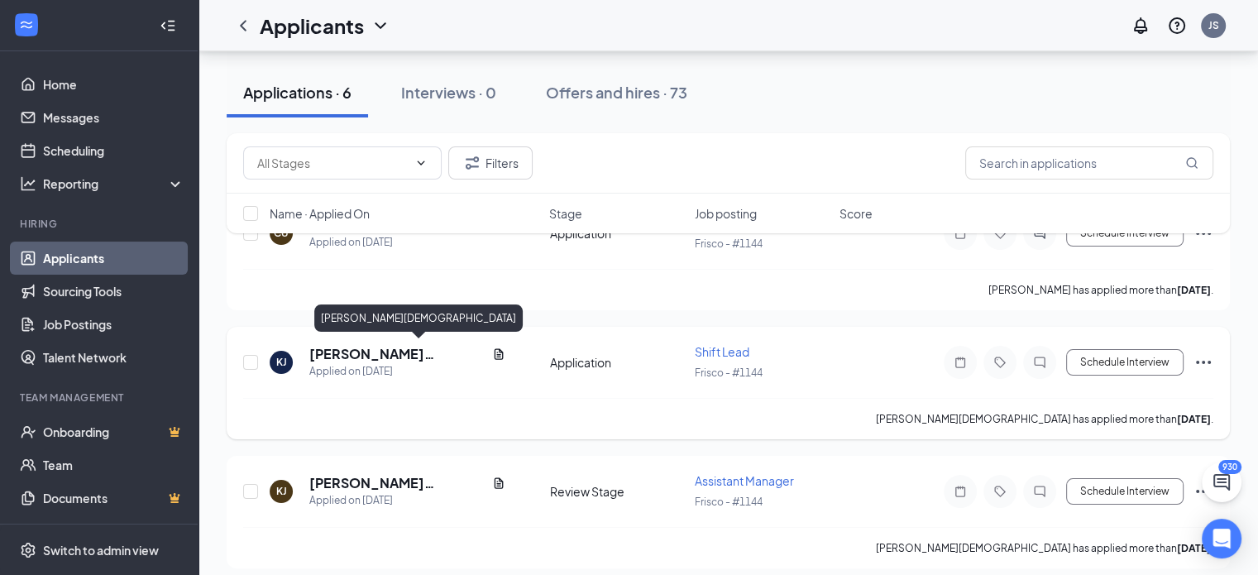
click at [354, 353] on h5 "[PERSON_NAME][DEMOGRAPHIC_DATA]" at bounding box center [397, 354] width 176 height 18
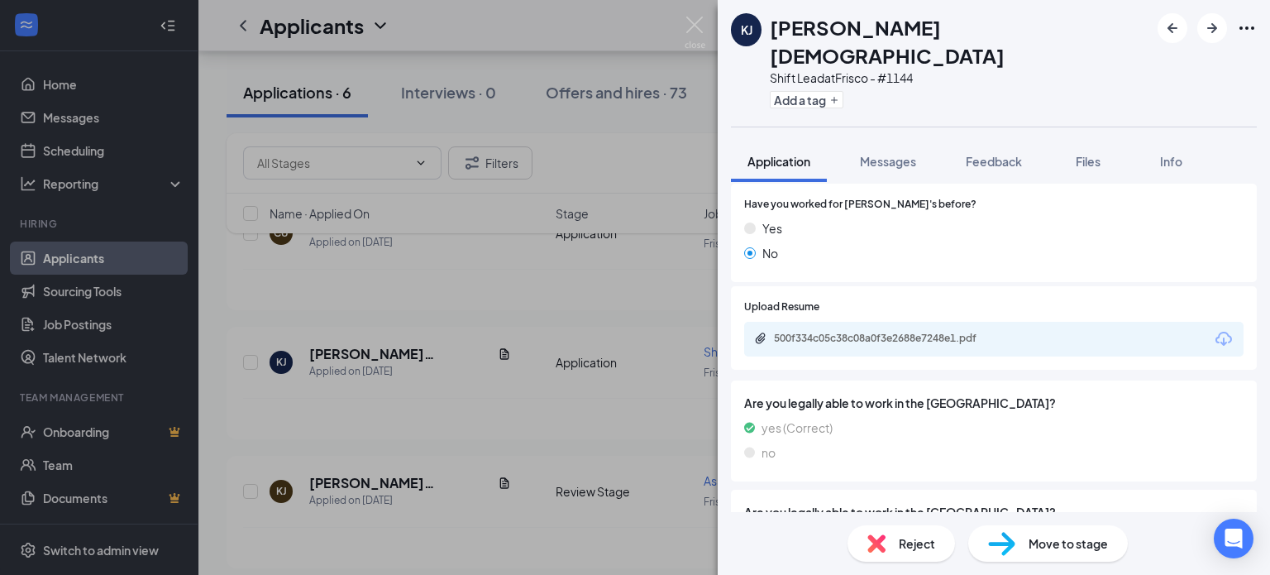
scroll to position [853, 0]
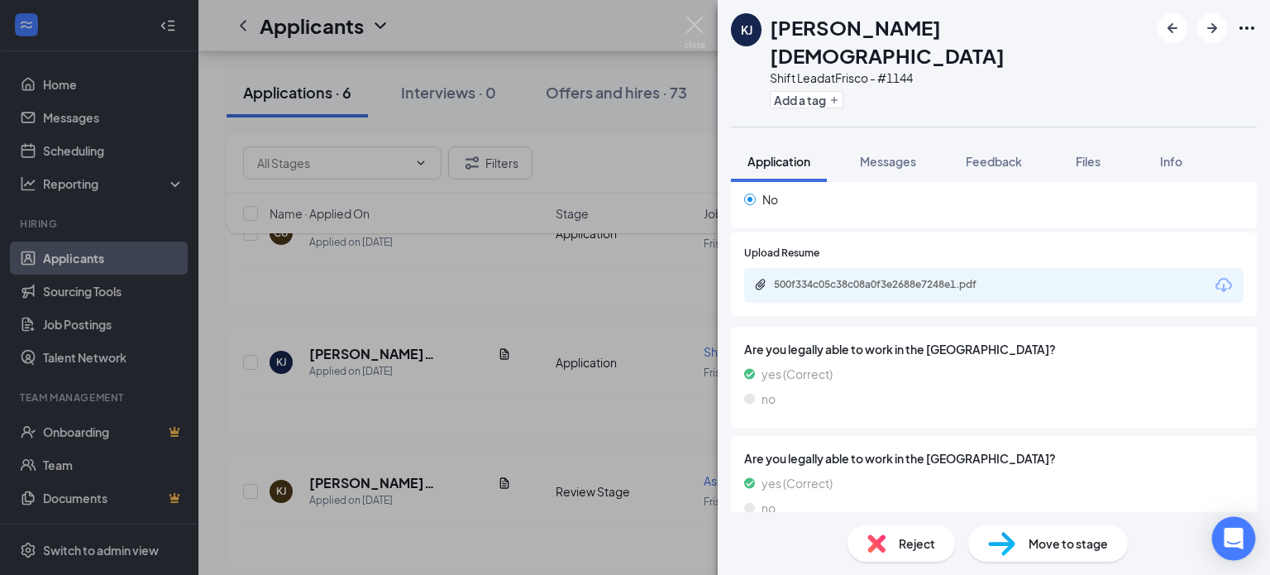
click at [1223, 535] on div "Open Intercom Messenger" at bounding box center [1234, 539] width 44 height 44
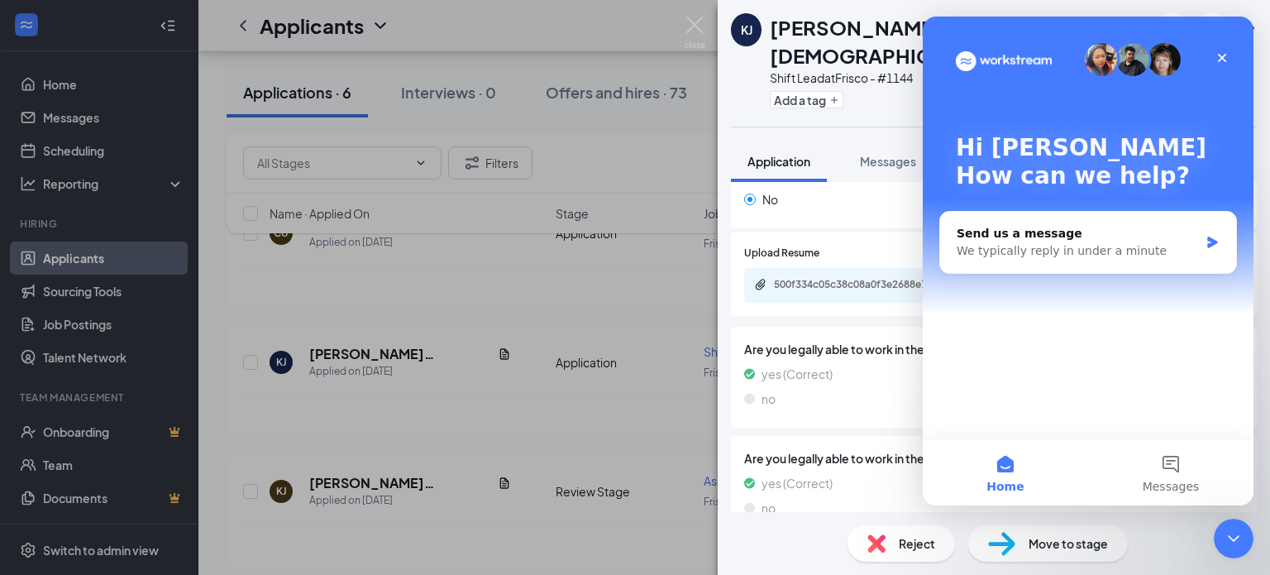
scroll to position [0, 0]
click at [1214, 65] on div "Close" at bounding box center [1222, 58] width 30 height 30
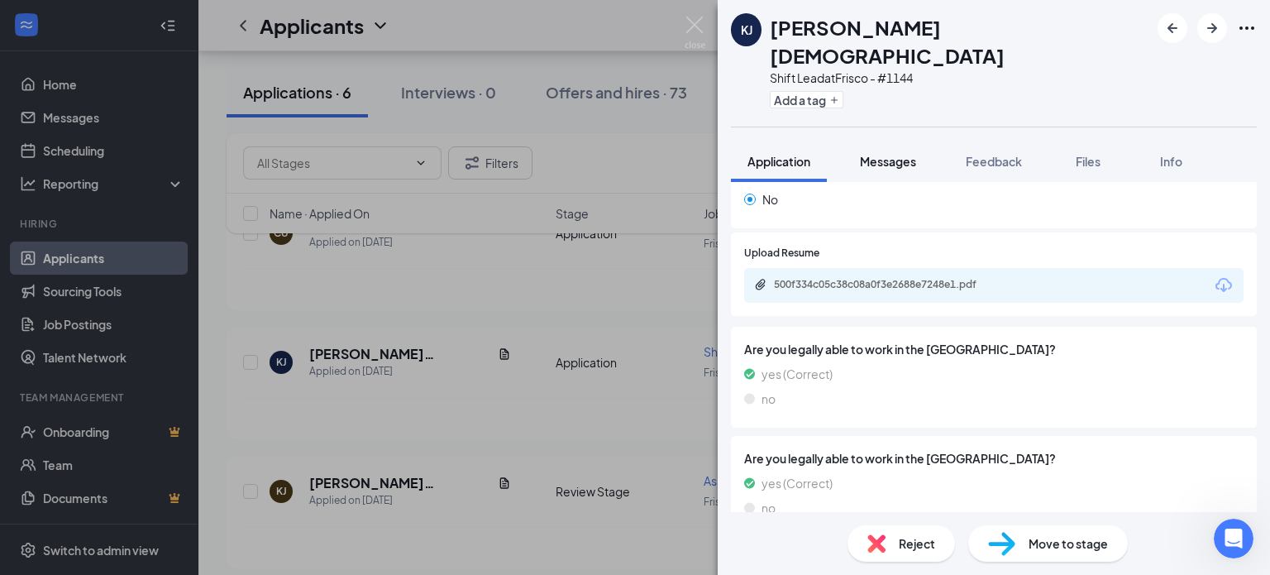
click at [893, 154] on span "Messages" at bounding box center [888, 161] width 56 height 15
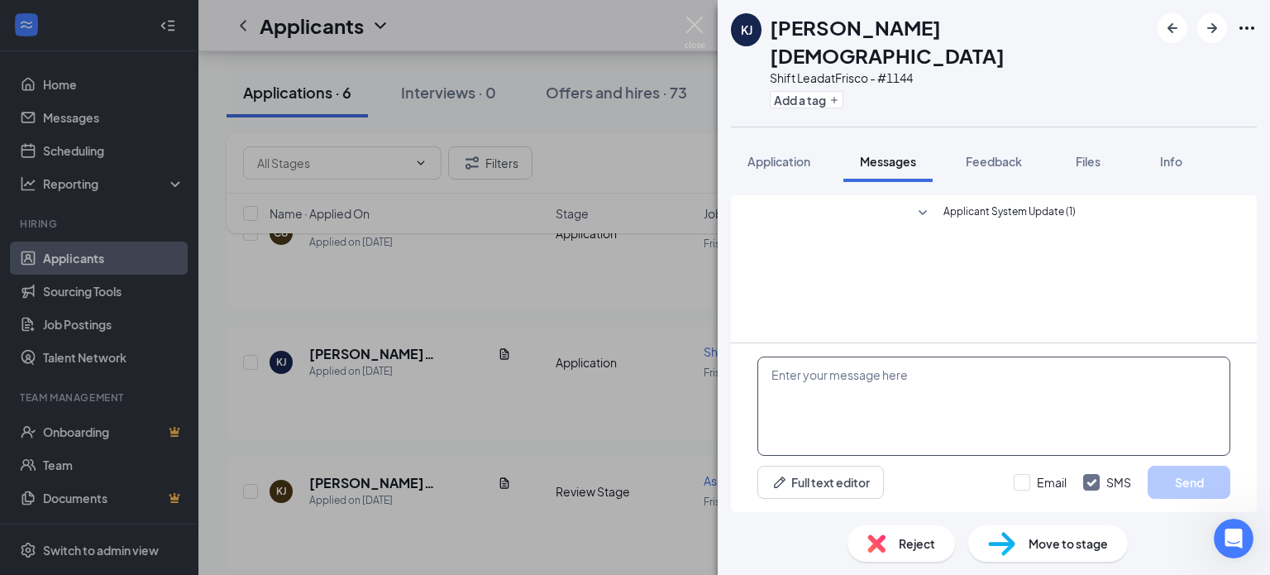
click at [985, 377] on textarea at bounding box center [994, 405] width 473 height 99
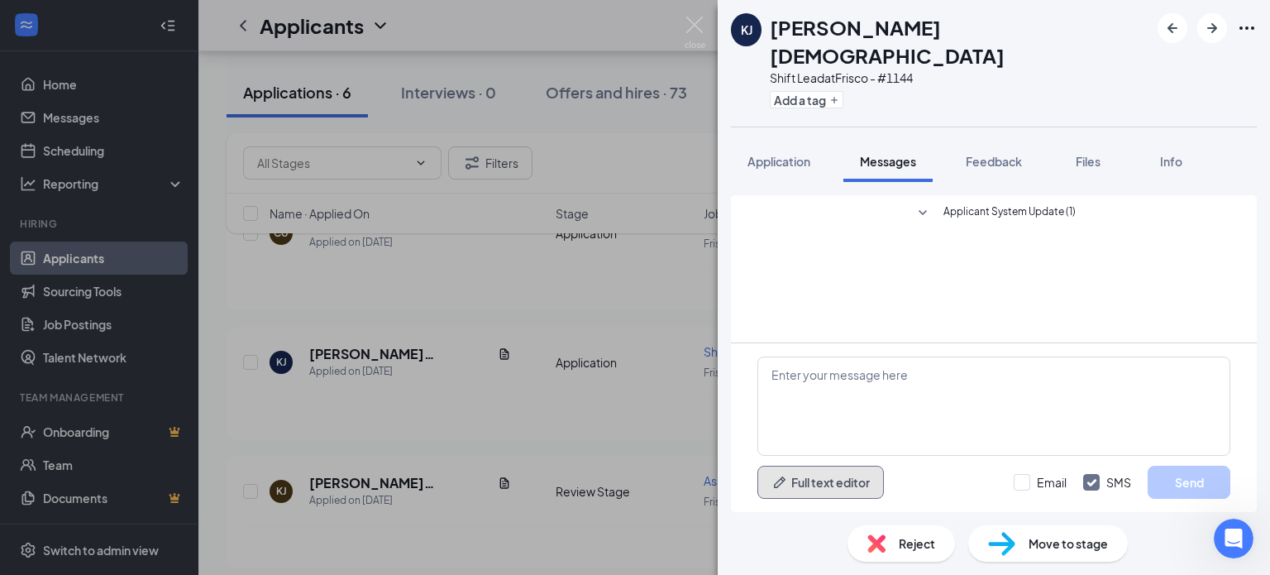
click at [848, 475] on button "Full text editor" at bounding box center [821, 482] width 127 height 33
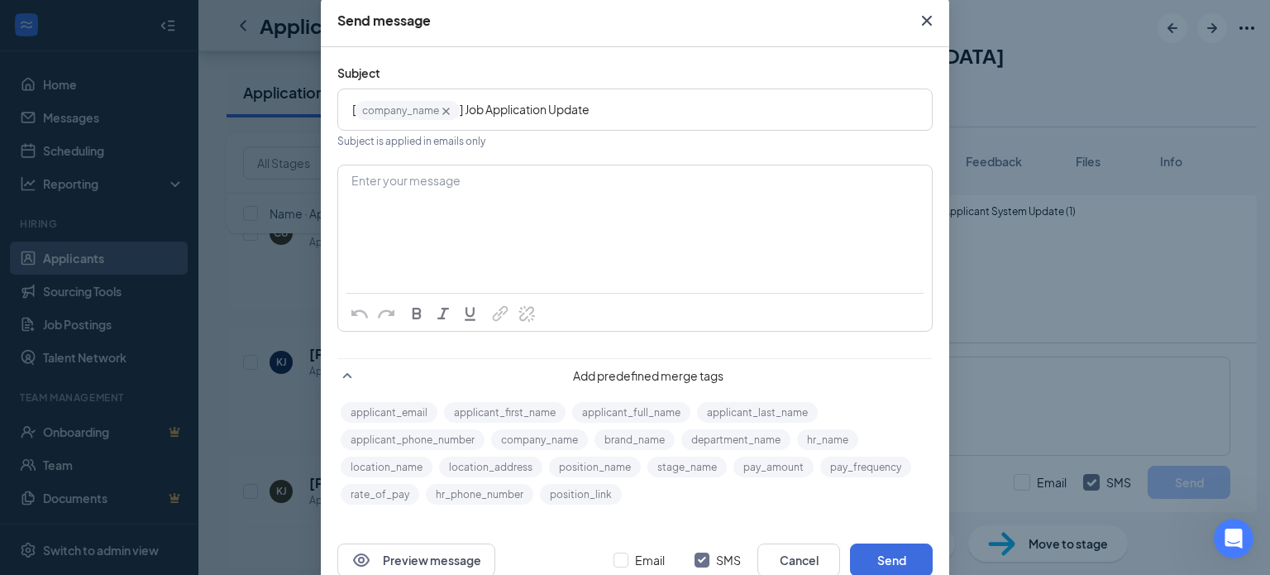
scroll to position [89, 0]
click at [926, 26] on icon "Cross" at bounding box center [927, 20] width 20 height 20
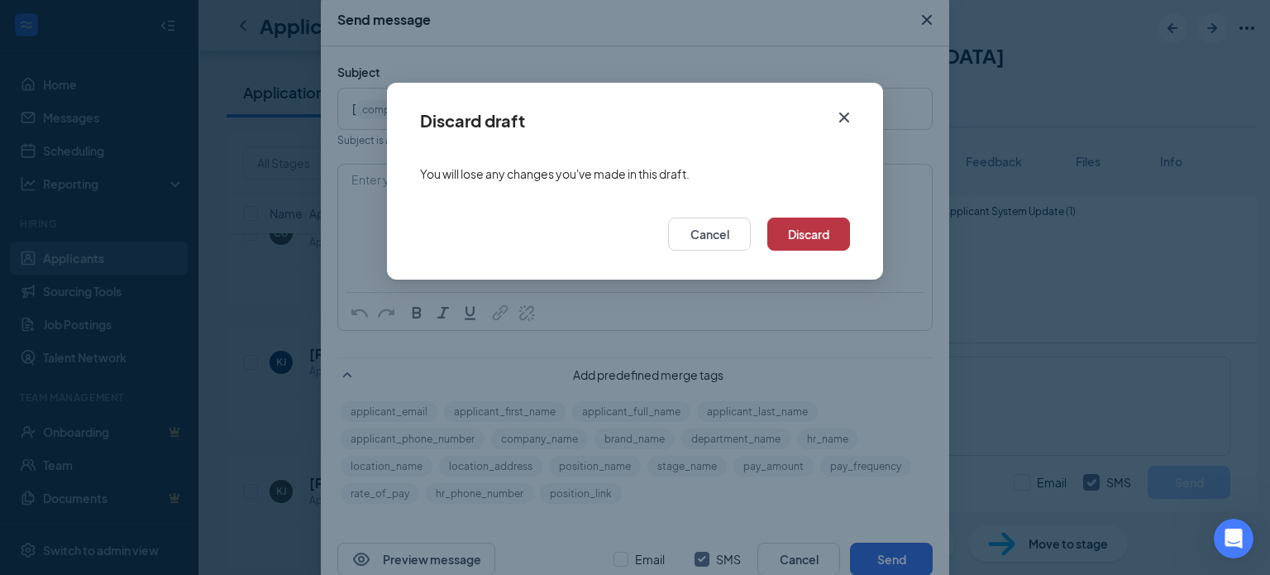
click at [815, 221] on button "Discard" at bounding box center [808, 233] width 83 height 33
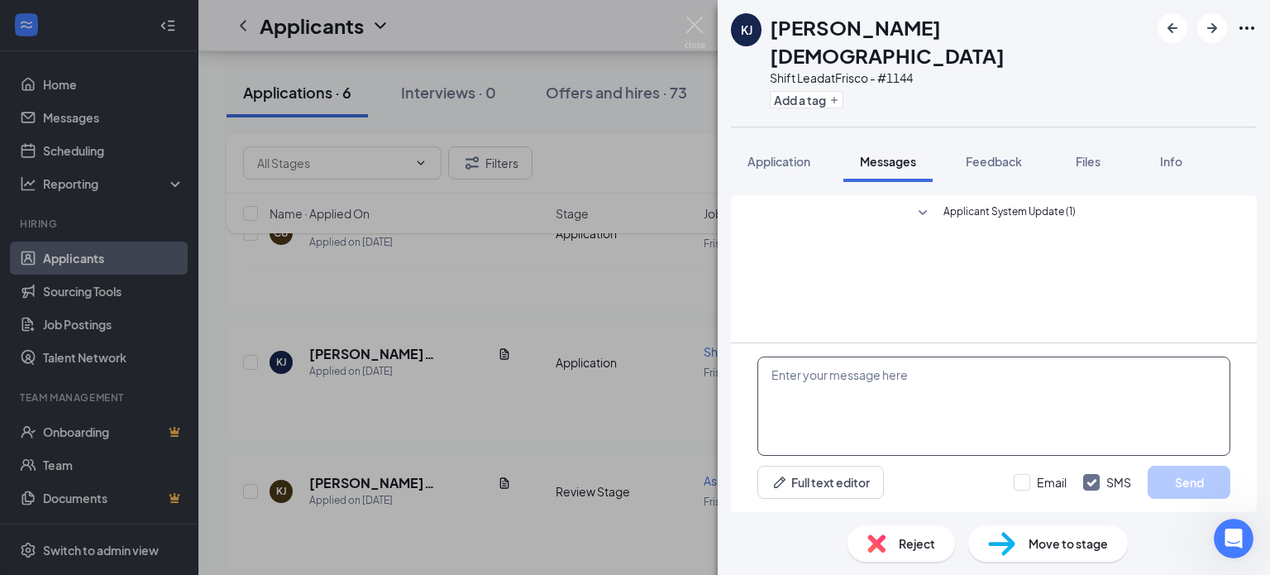
click at [866, 368] on textarea at bounding box center [994, 405] width 473 height 99
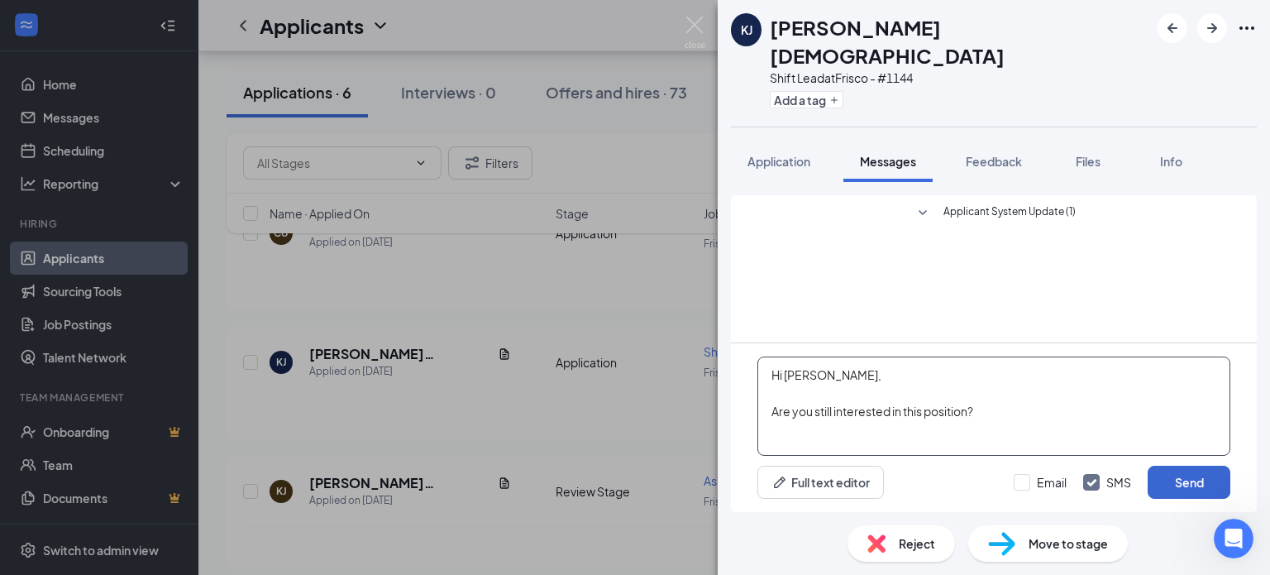
type textarea "Hi [PERSON_NAME], Are you still interested in this position?"
click at [1184, 474] on button "Send" at bounding box center [1189, 482] width 83 height 33
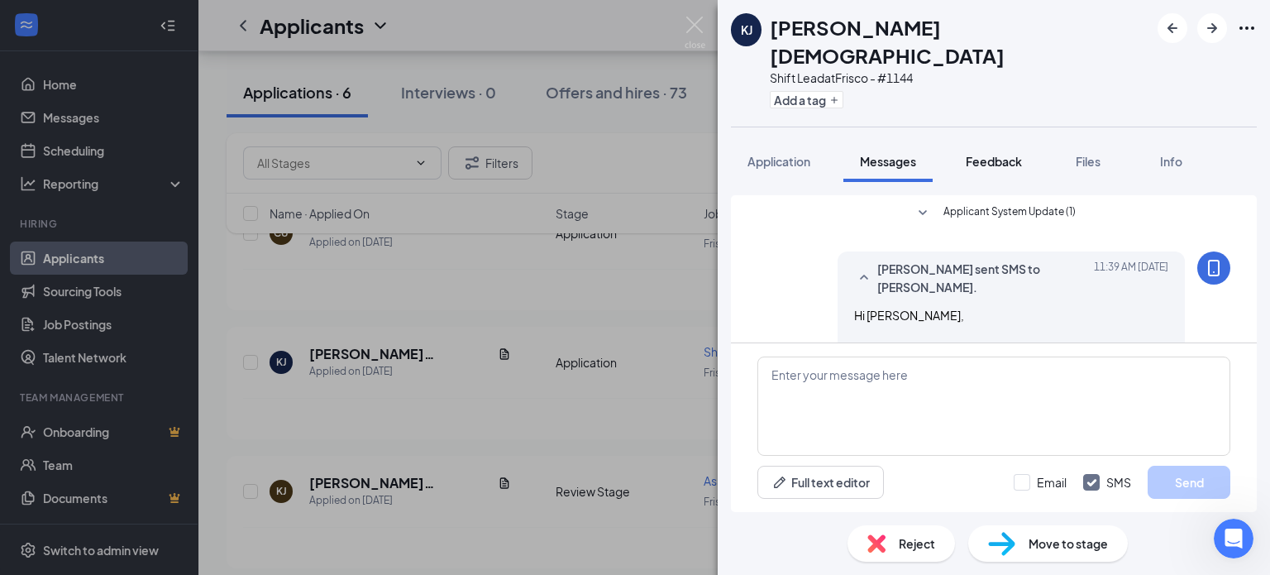
click at [978, 154] on span "Feedback" at bounding box center [994, 161] width 56 height 15
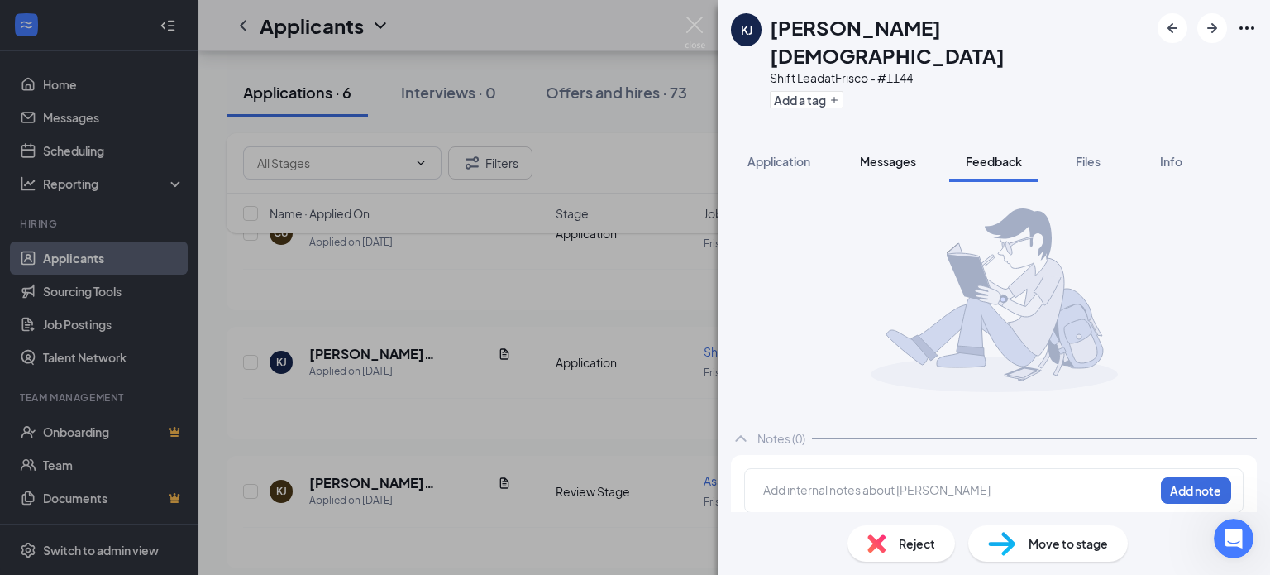
click at [877, 154] on span "Messages" at bounding box center [888, 161] width 56 height 15
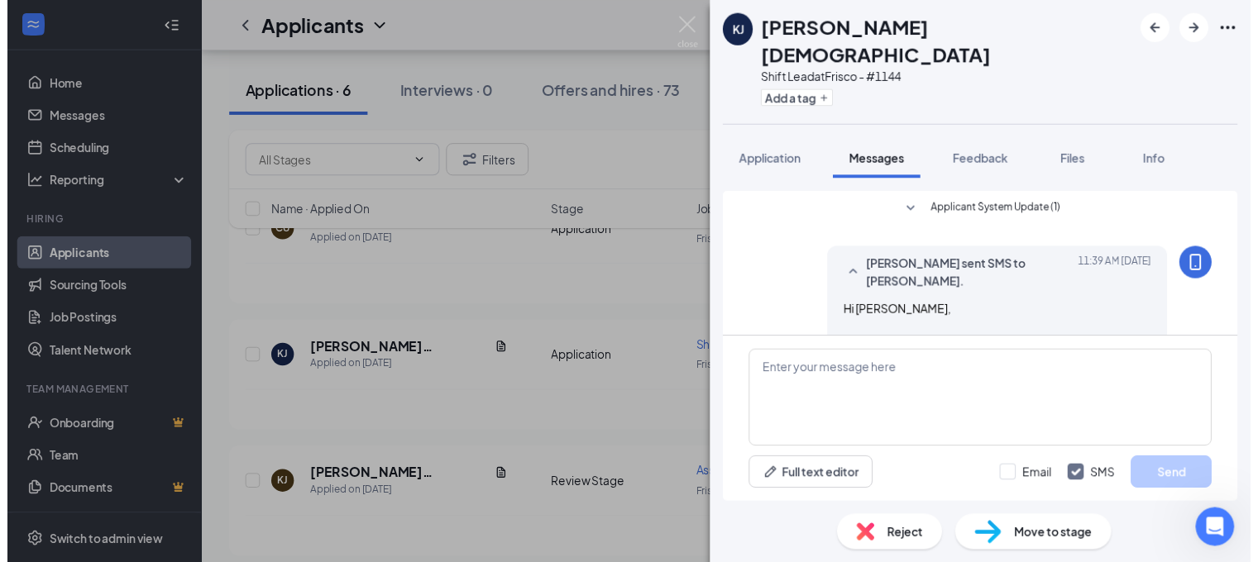
scroll to position [14, 0]
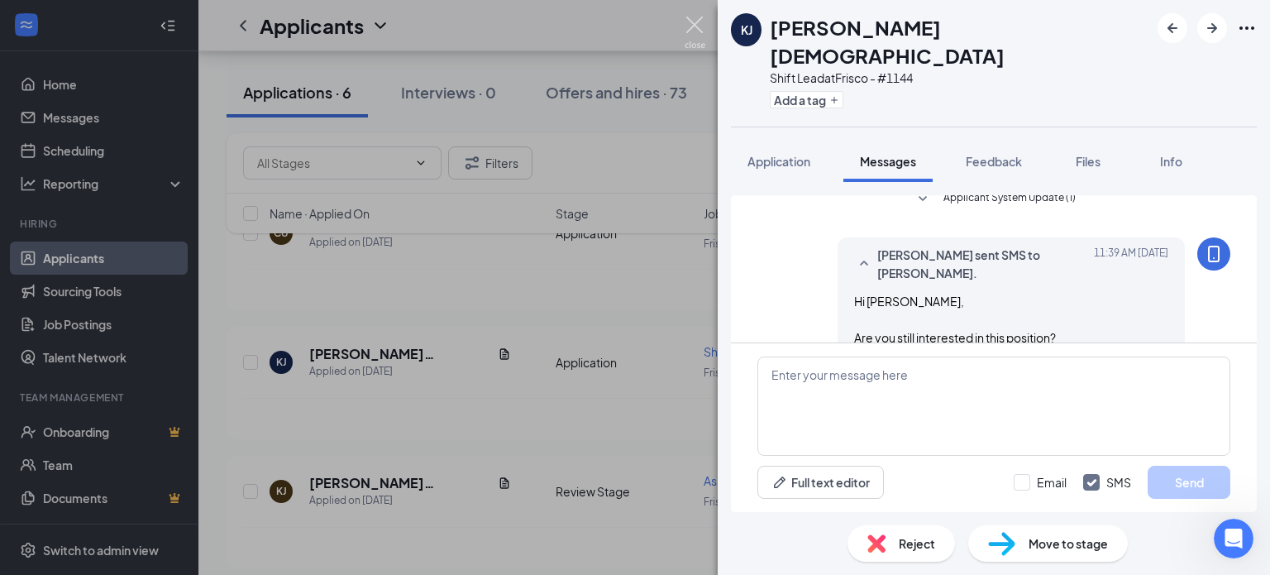
click at [695, 20] on img at bounding box center [695, 33] width 21 height 32
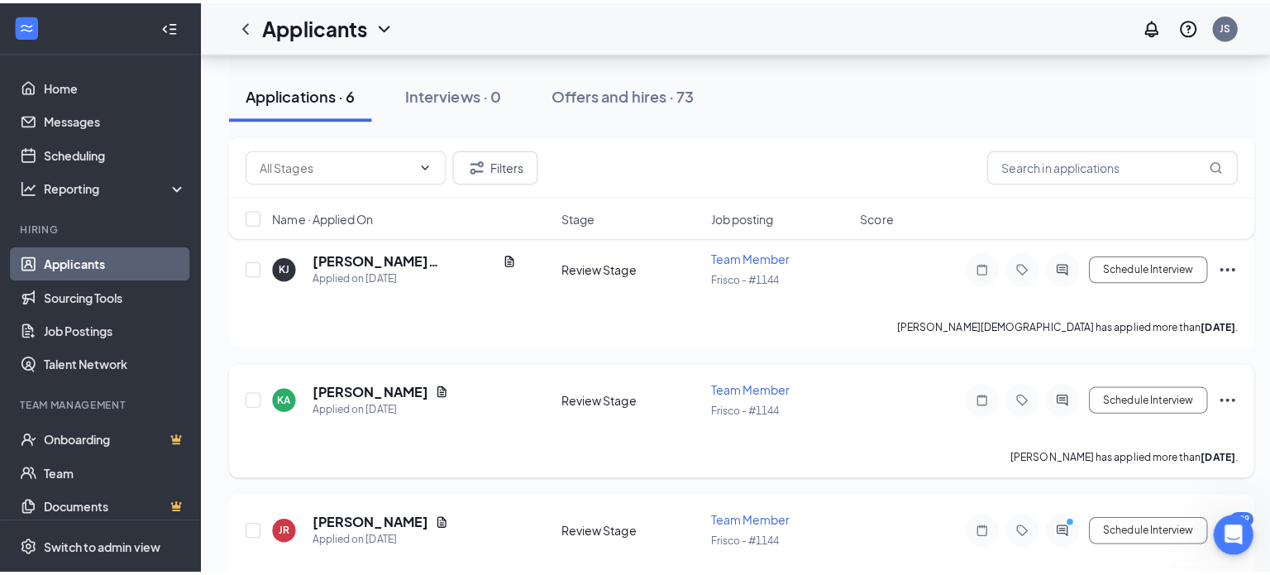
scroll to position [576, 0]
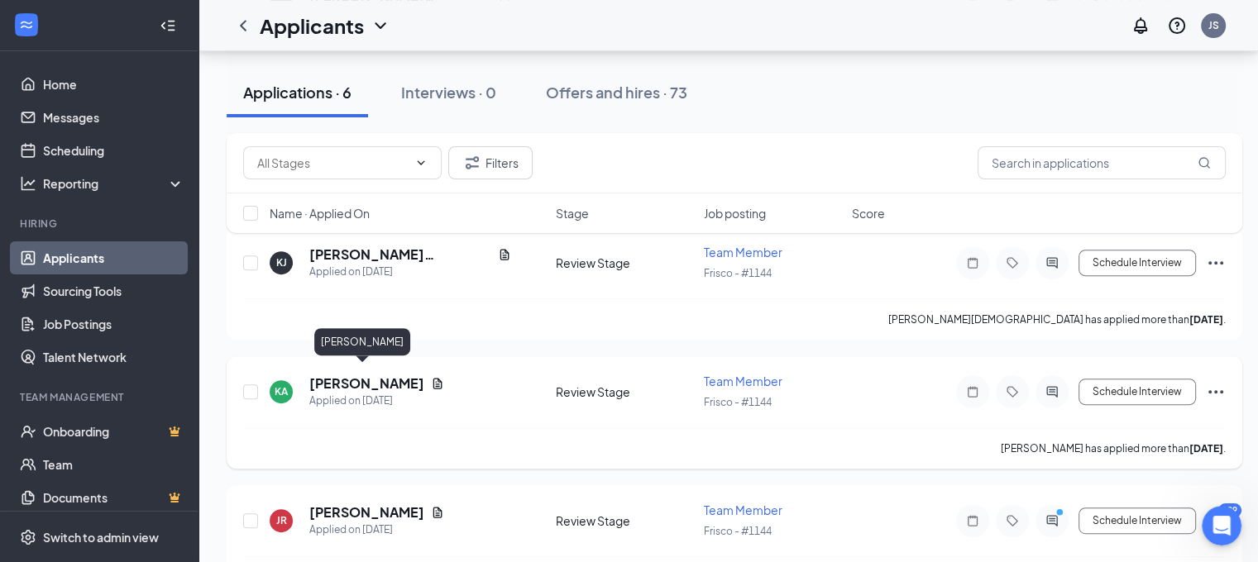
click at [339, 377] on h5 "[PERSON_NAME]" at bounding box center [366, 384] width 115 height 18
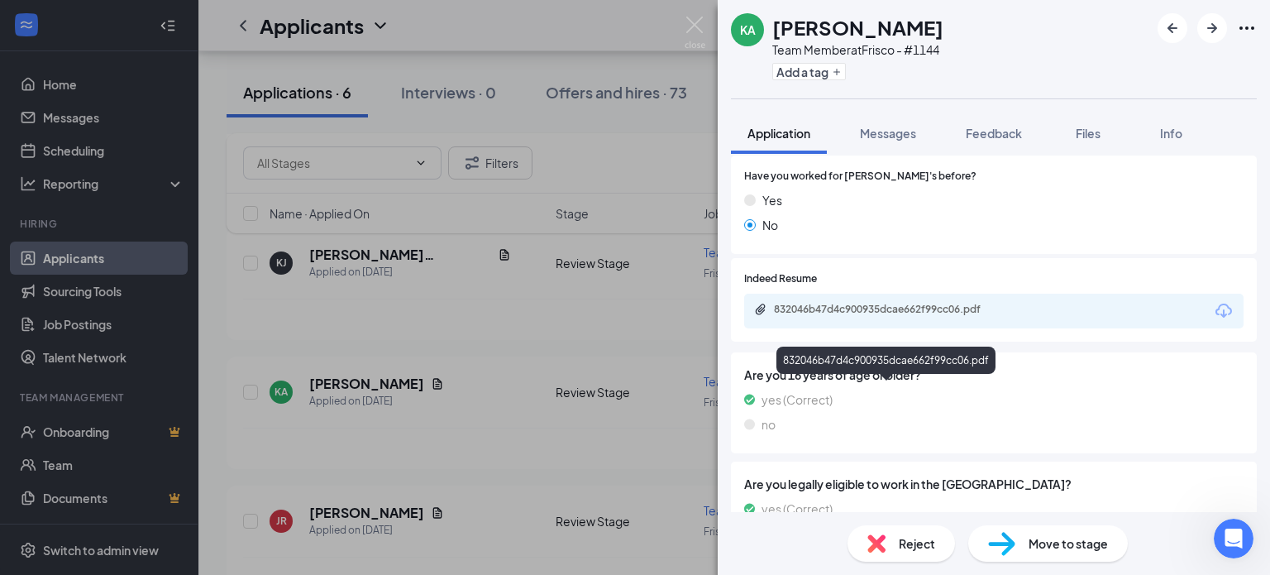
scroll to position [243, 0]
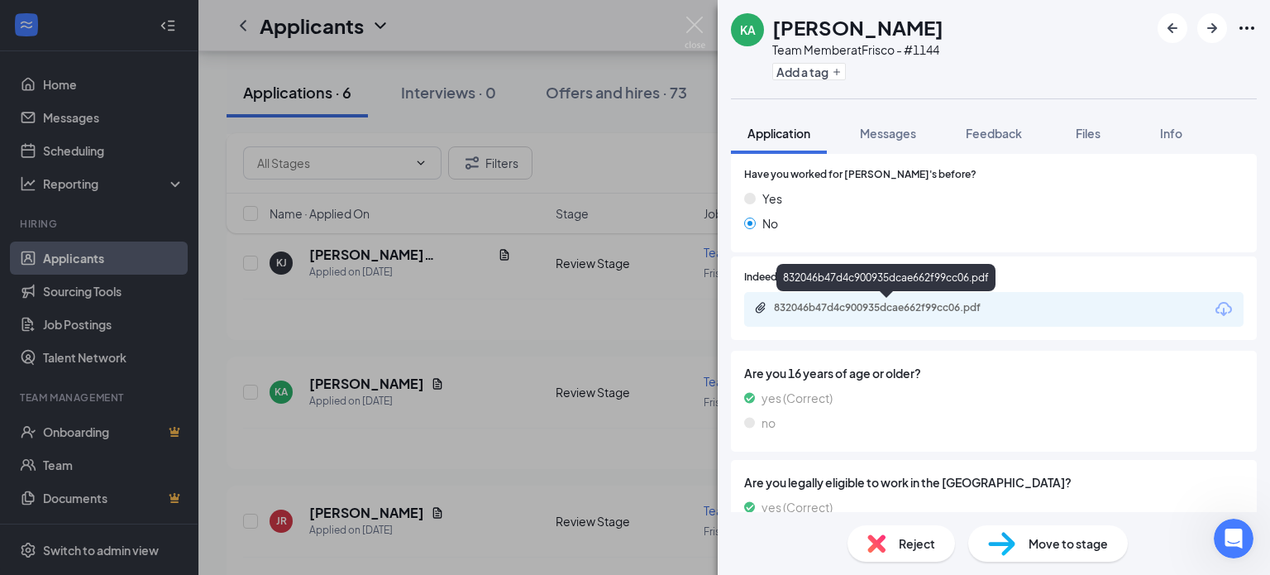
click at [846, 304] on div "832046b47d4c900935dcae662f99cc06.pdf" at bounding box center [890, 307] width 232 height 13
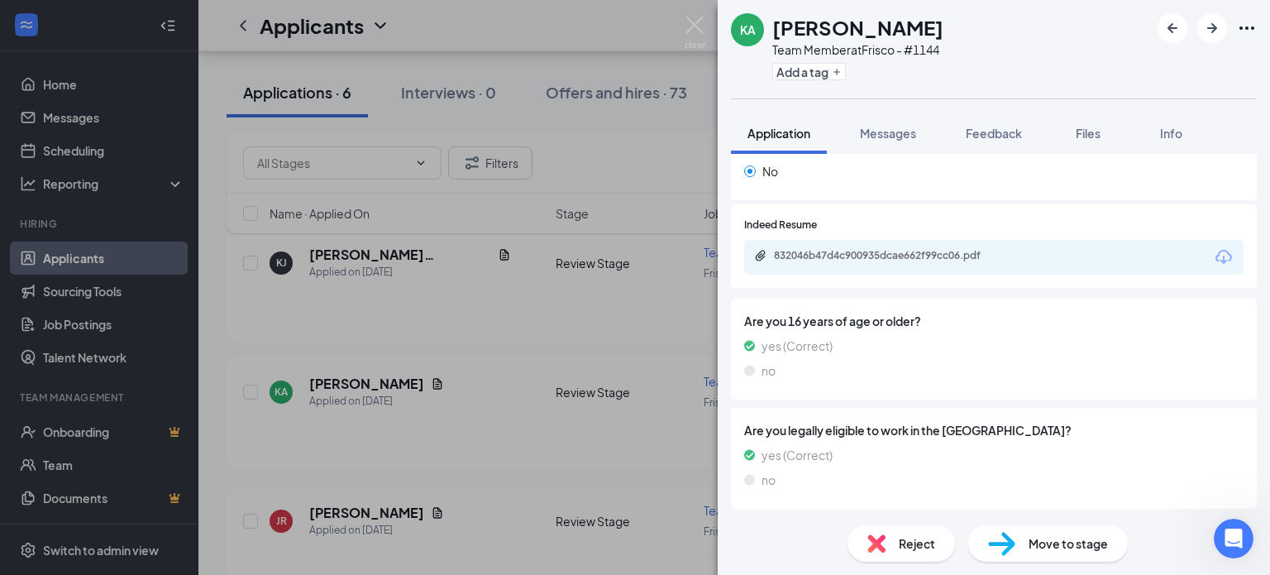
scroll to position [288, 0]
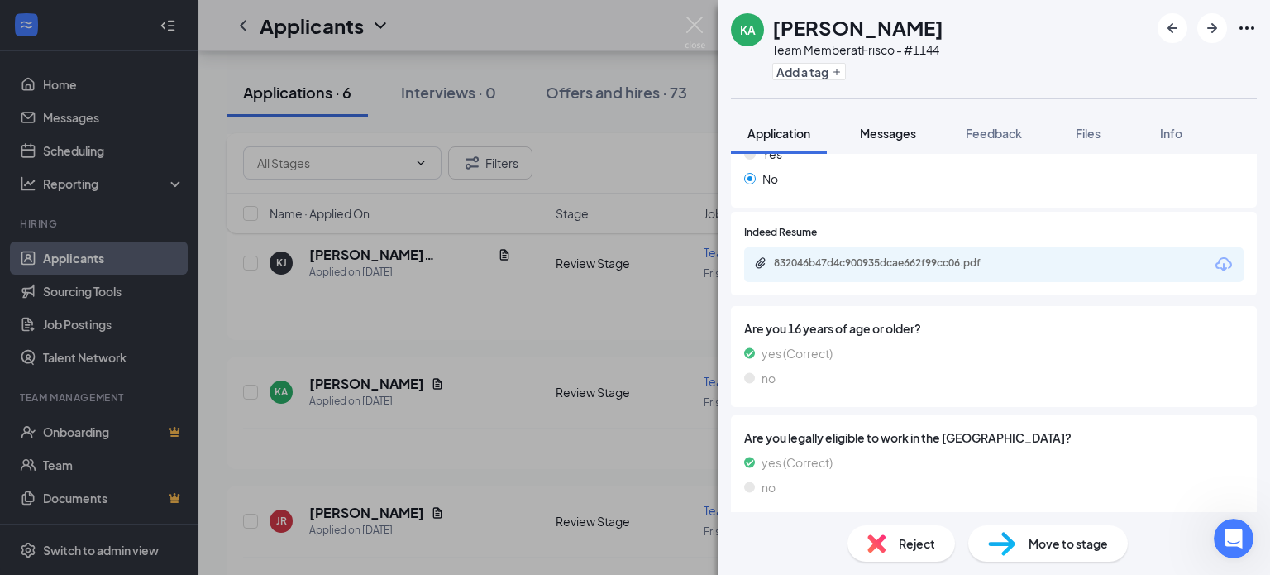
click at [869, 141] on div "Messages" at bounding box center [888, 133] width 56 height 17
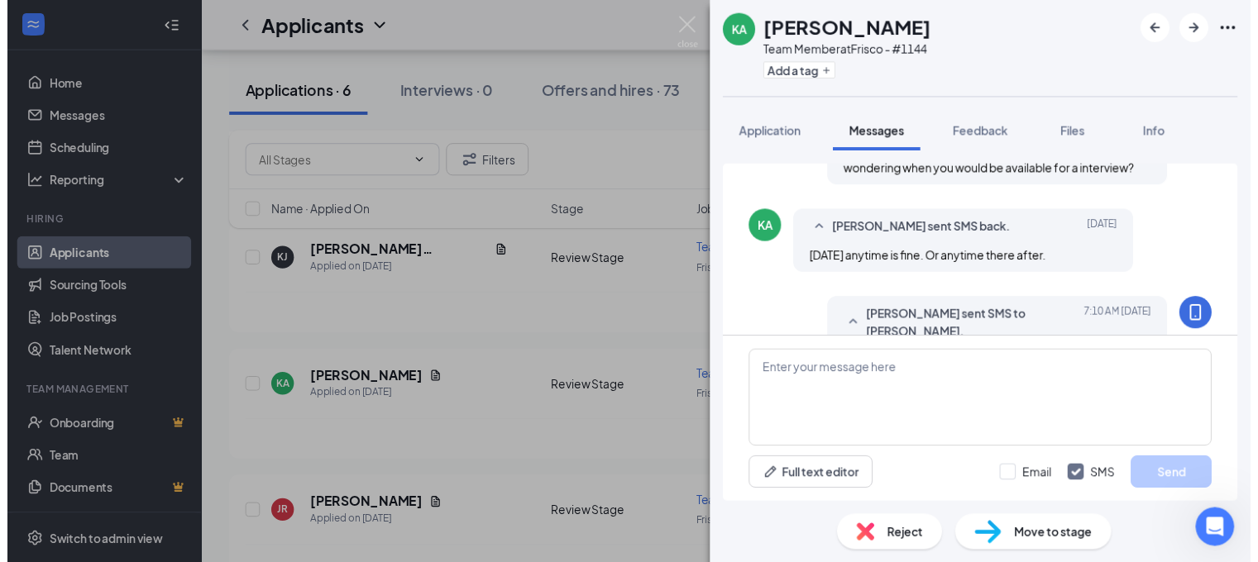
scroll to position [287, 0]
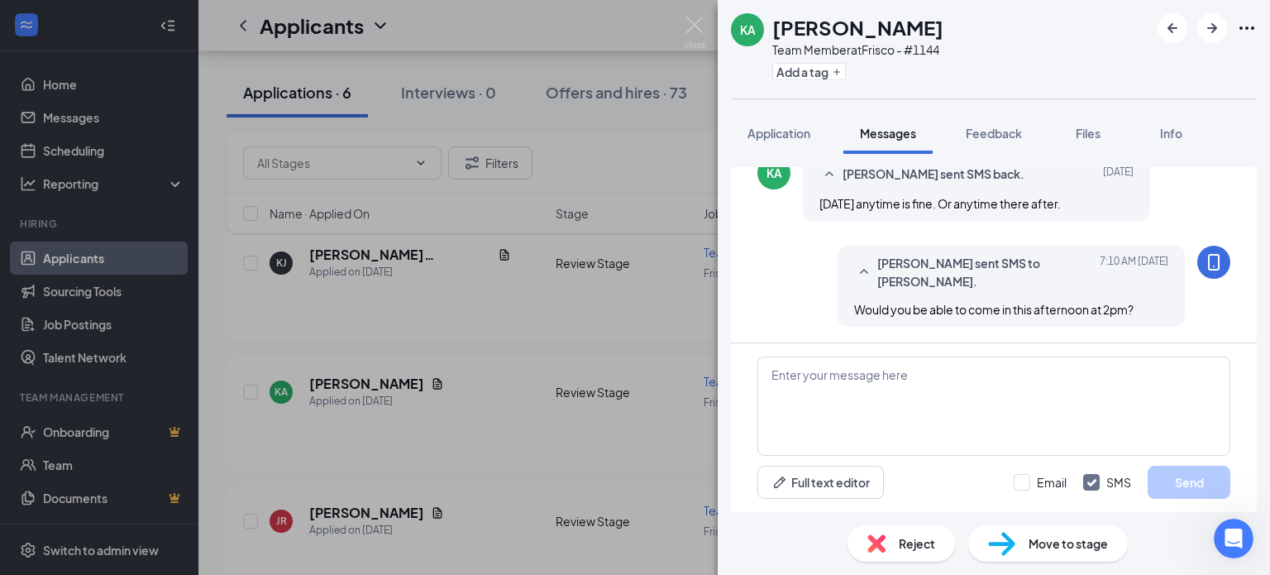
click at [480, 439] on div "KA [PERSON_NAME] Team Member at Frisco - #1144 Add a tag Application Messages F…" at bounding box center [635, 287] width 1270 height 575
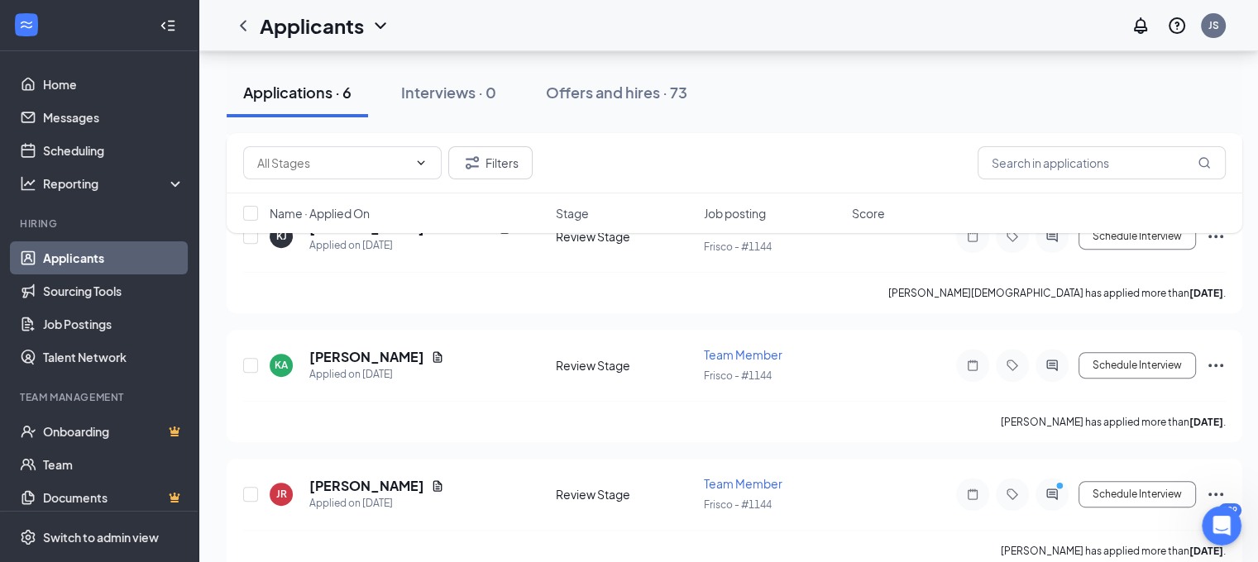
scroll to position [619, 0]
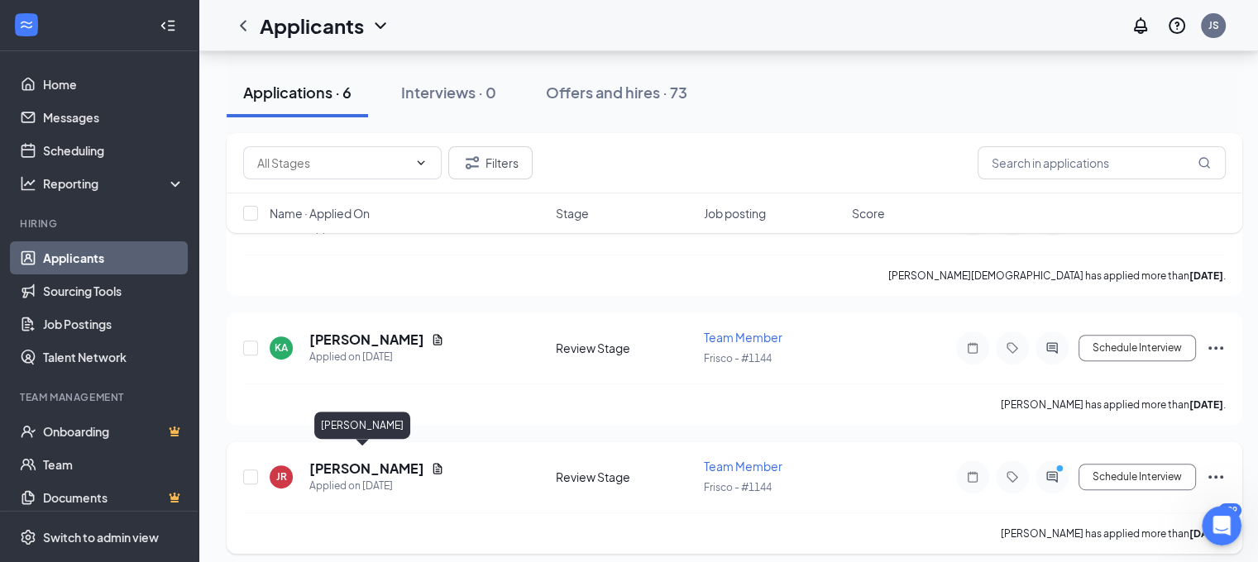
click at [357, 462] on h5 "[PERSON_NAME]" at bounding box center [366, 469] width 115 height 18
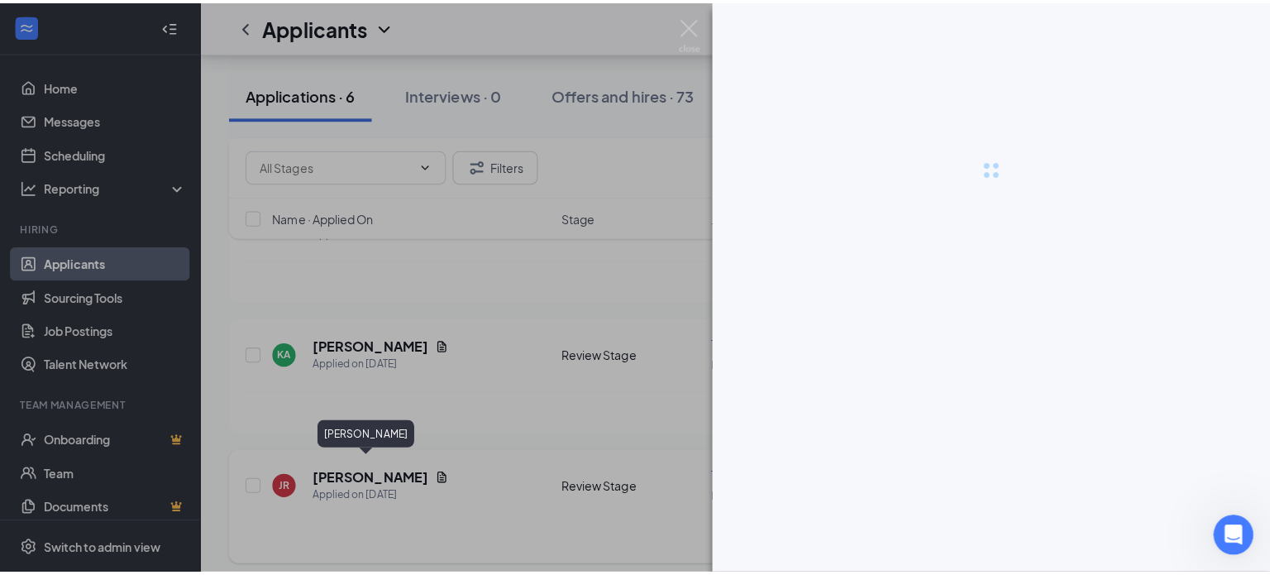
scroll to position [607, 0]
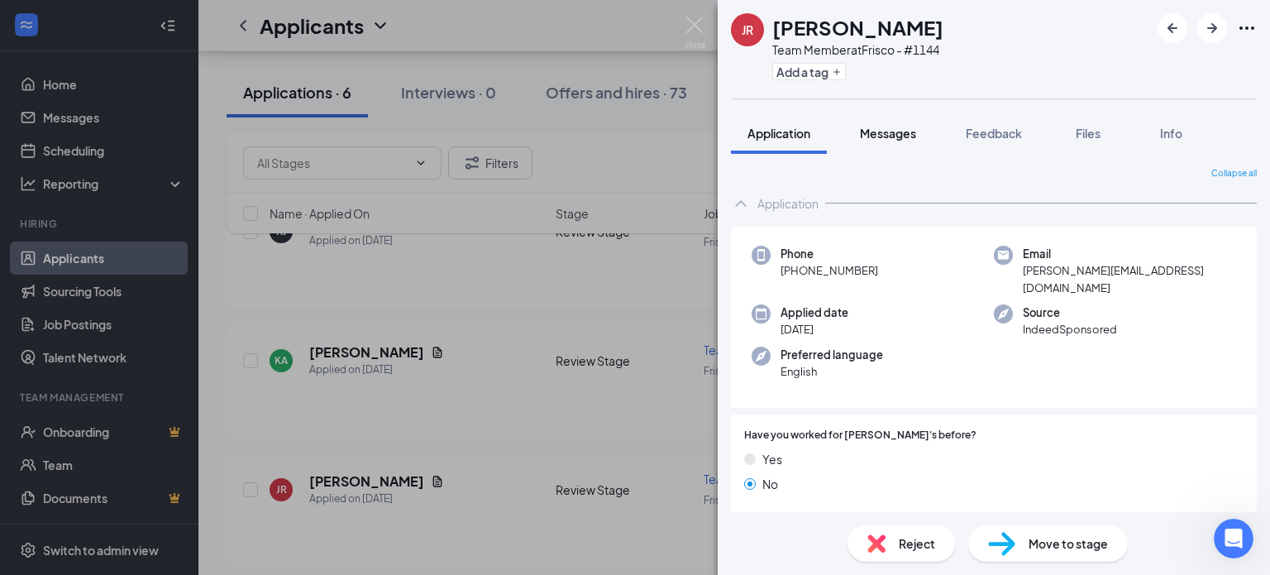
click at [875, 134] on span "Messages" at bounding box center [888, 133] width 56 height 15
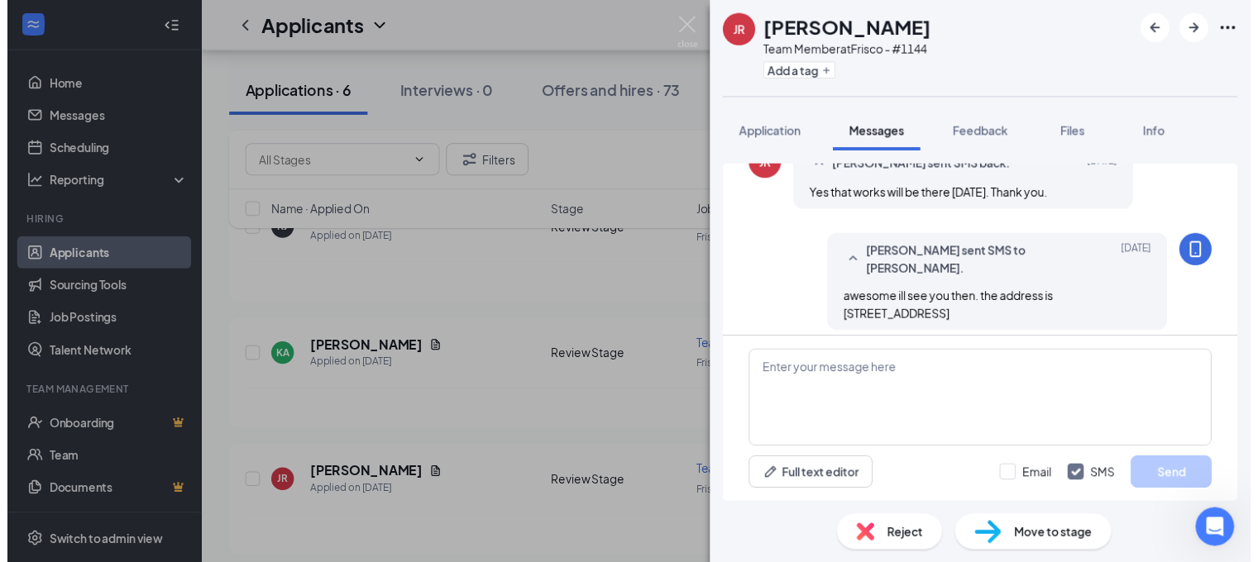
scroll to position [626, 0]
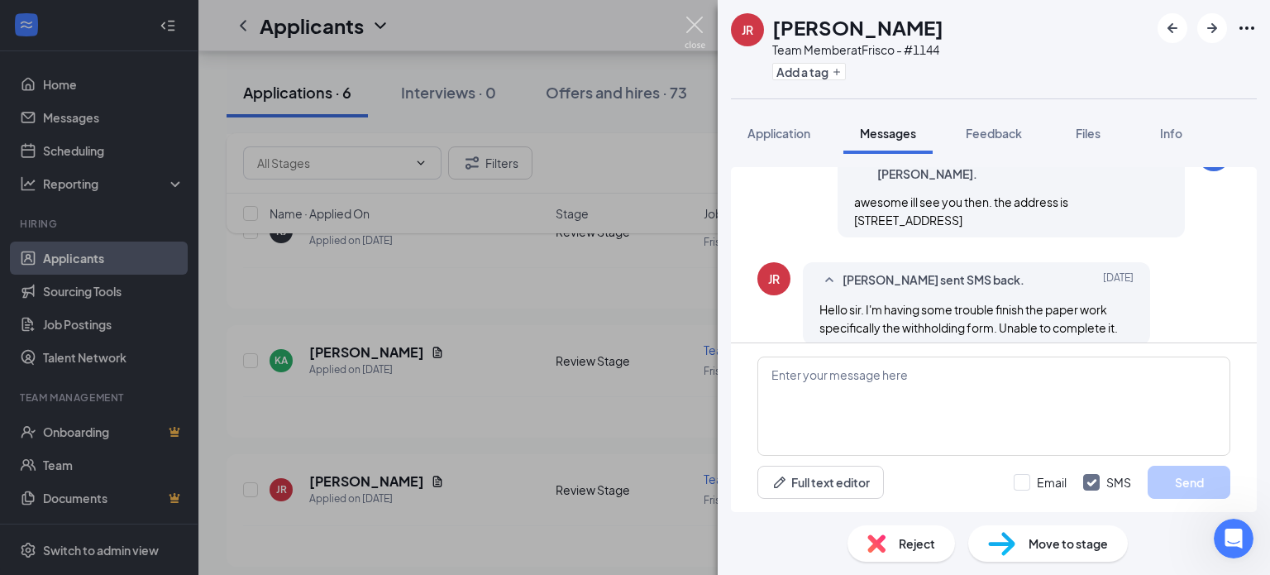
click at [698, 30] on img at bounding box center [695, 33] width 21 height 32
